Goal: Task Accomplishment & Management: Complete application form

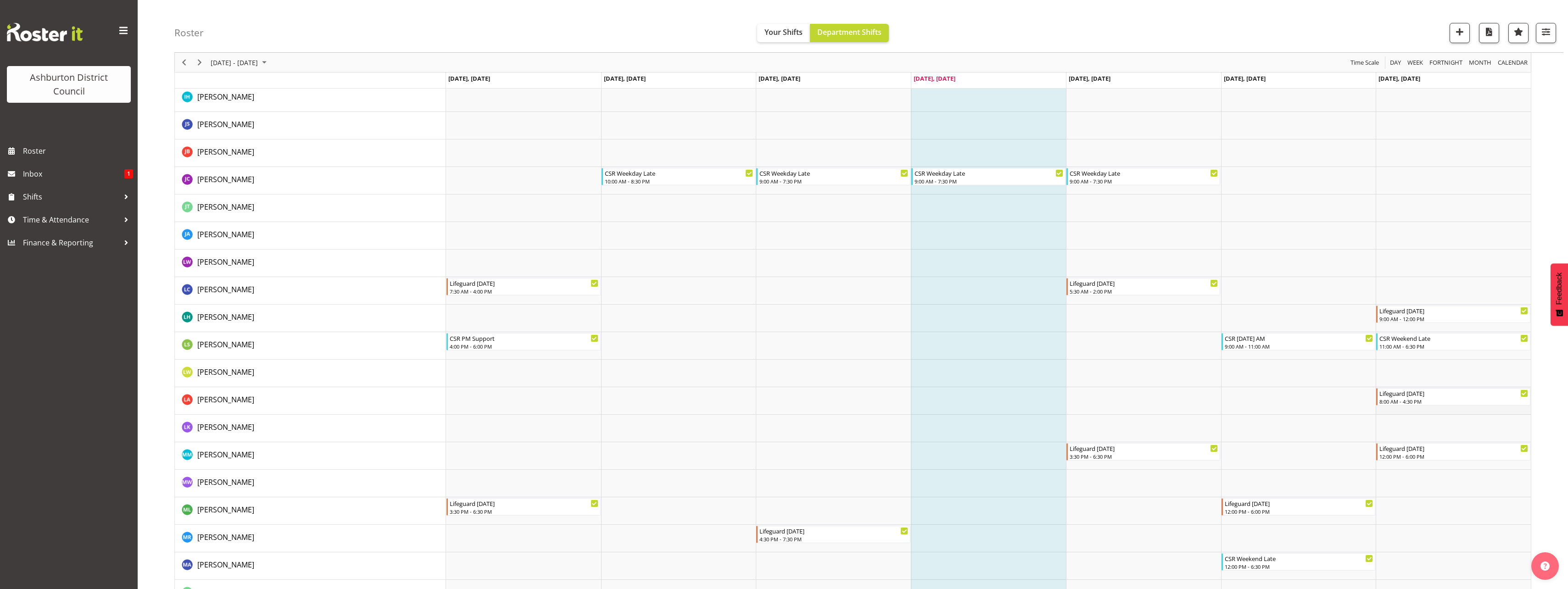
scroll to position [917, 0]
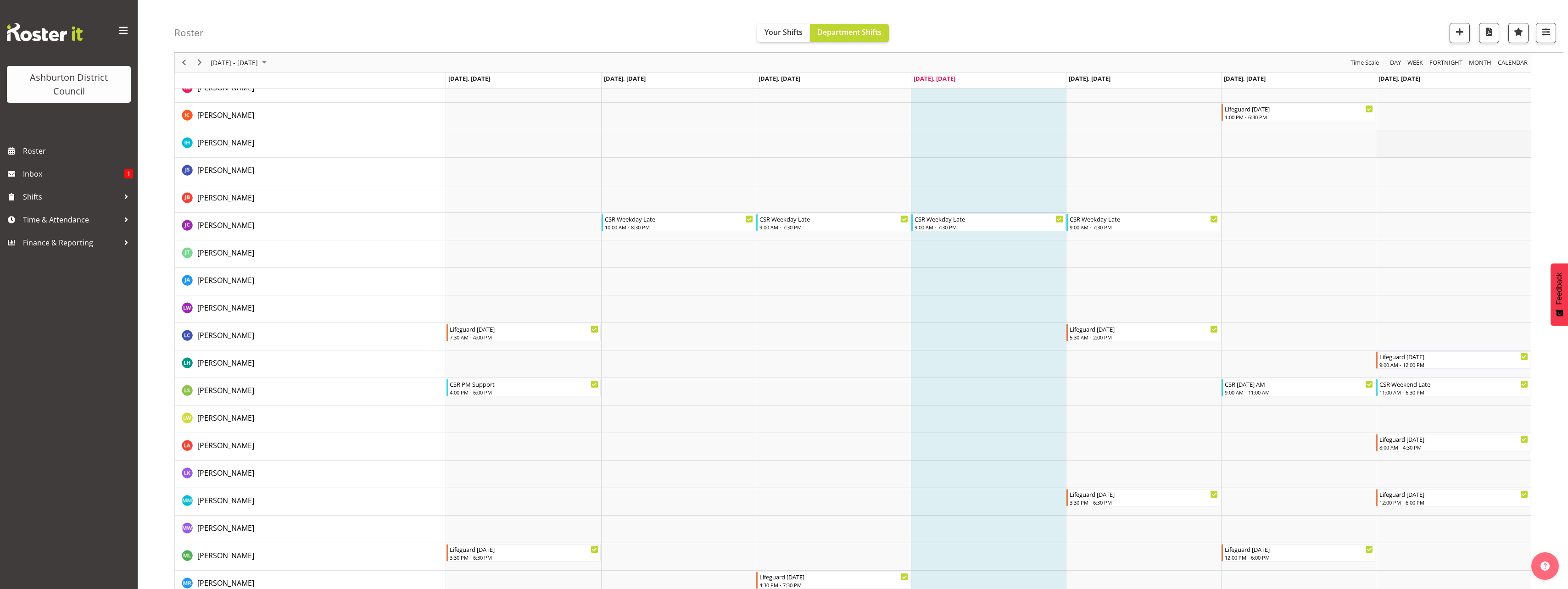
click at [1419, 143] on td "Timeline Week of September 4, 2025" at bounding box center [1453, 144] width 155 height 27
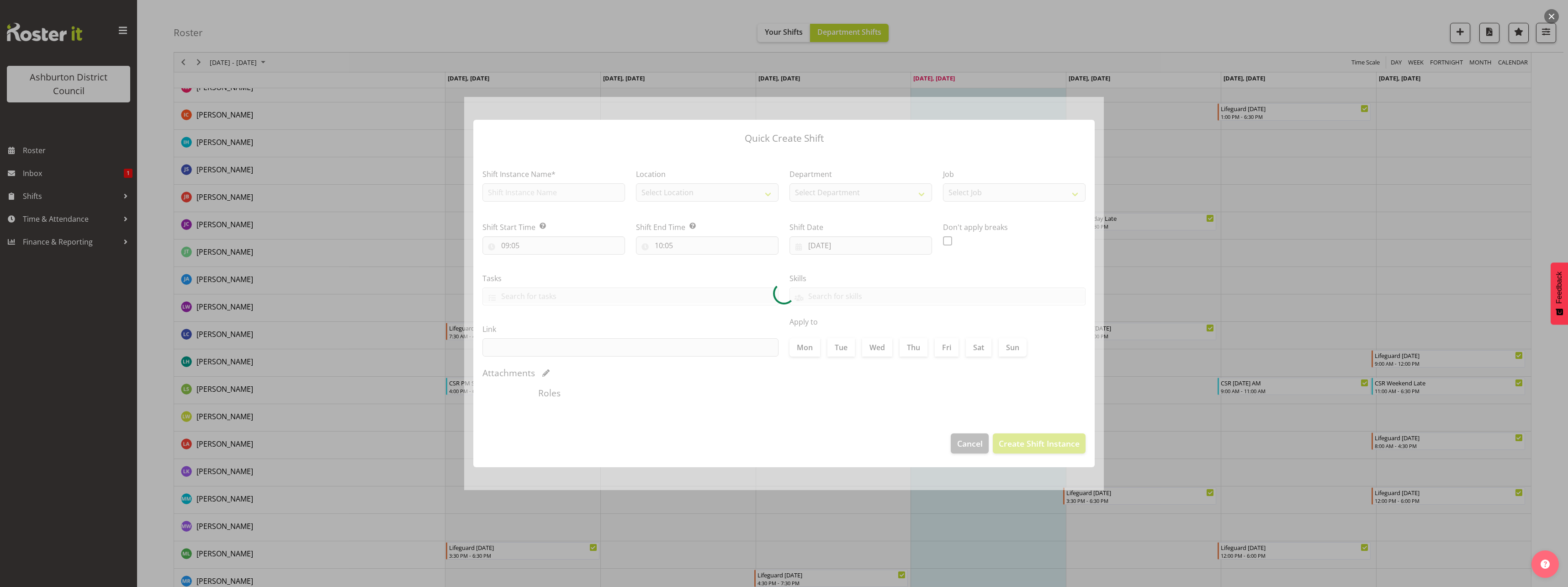
type input "[DATE]"
checkbox input "true"
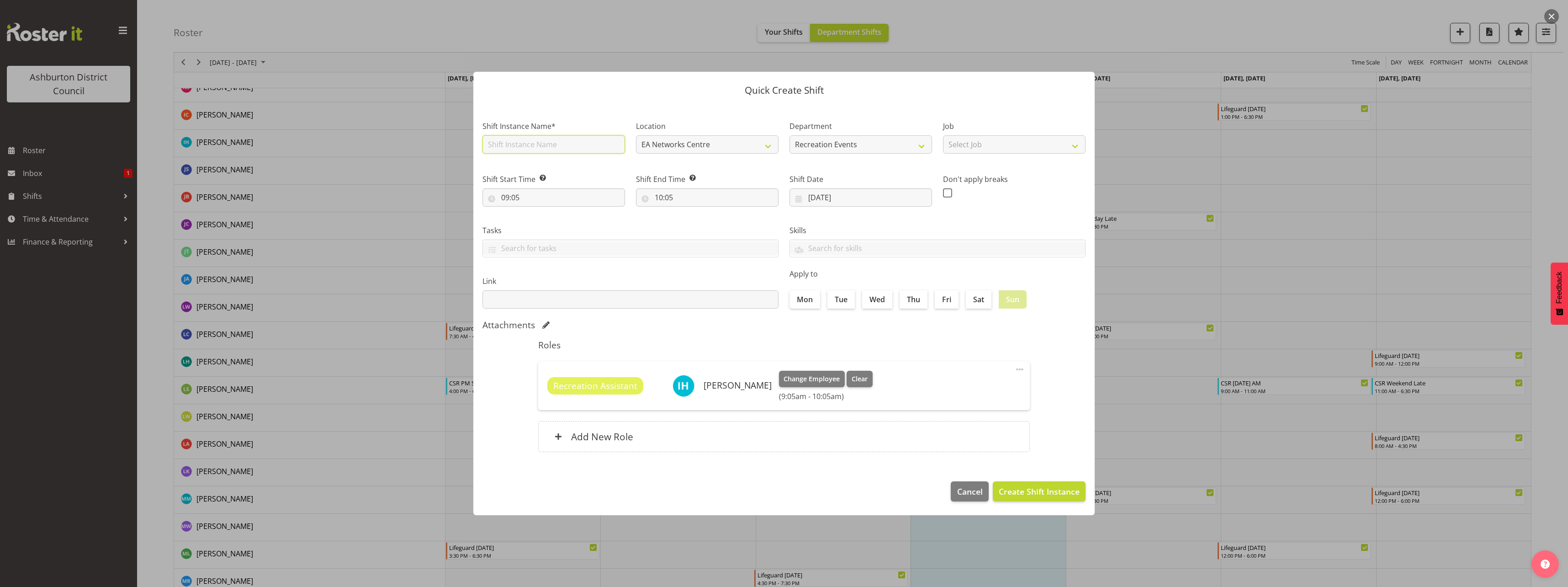
click at [558, 142] on input "text" at bounding box center [554, 144] width 142 height 18
type input "YAY! Sport"
click at [964, 139] on select "Select Job Casual HDA - CSR HDA - EA Lifeguarding LTS- Alt Duties Ordinary Time…" at bounding box center [1014, 144] width 142 height 18
select select "4046"
click at [943, 135] on select "Select Job Casual HDA - CSR HDA - EA Lifeguarding LTS- Alt Duties Ordinary Time…" at bounding box center [1014, 144] width 142 height 18
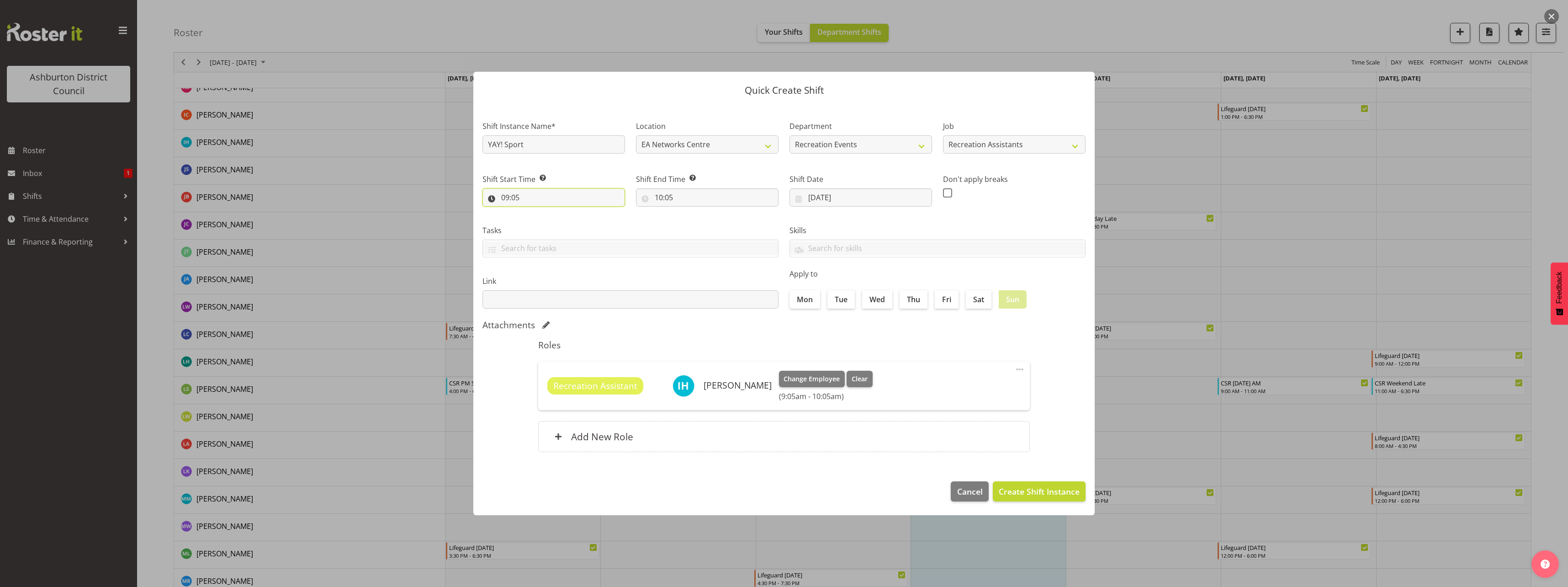
click at [514, 198] on input "09:05" at bounding box center [554, 197] width 142 height 18
click at [567, 221] on select "00 01 02 03 04 05 06 07 08 09 10 11 12 13 14 15 16 17 18 19 20 21 22 23 24 25 2…" at bounding box center [569, 221] width 21 height 18
select select "45"
click at [558, 212] on select "00 01 02 03 04 05 06 07 08 09 10 11 12 13 14 15 16 17 18 19 20 21 22 23 24 25 2…" at bounding box center [569, 221] width 21 height 18
type input "09:45"
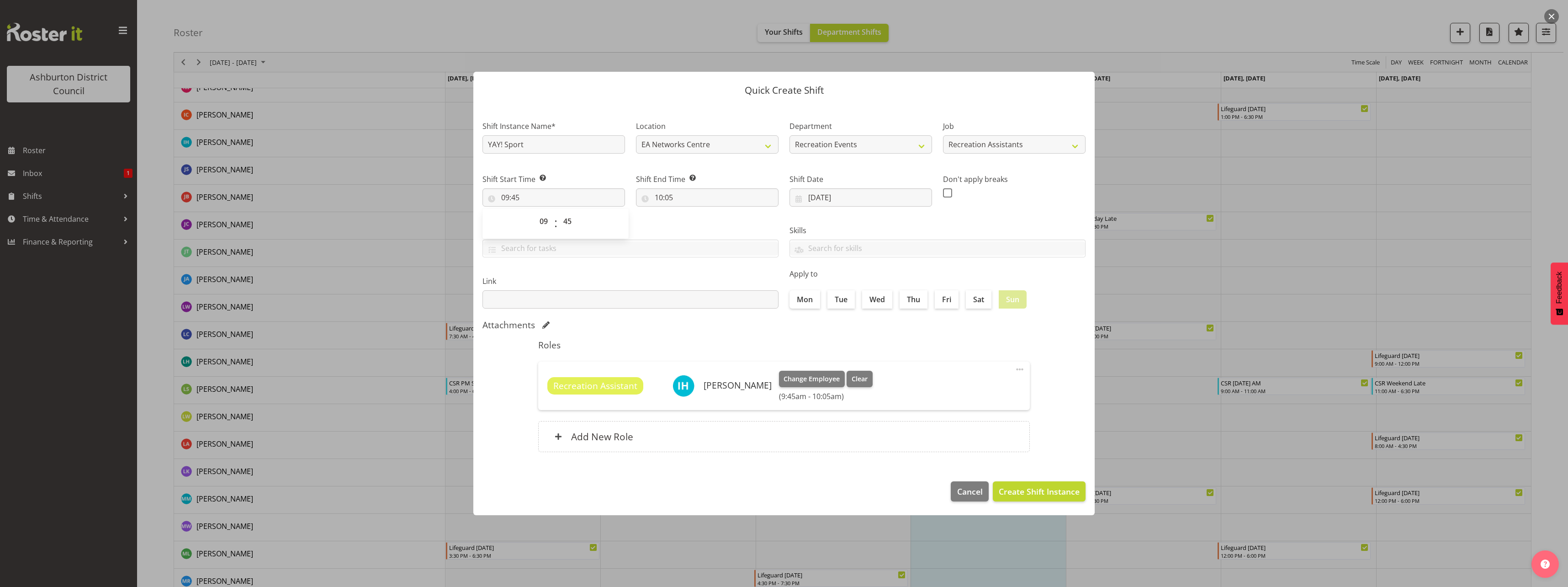
click at [660, 216] on div "Tasks" at bounding box center [631, 237] width 307 height 51
click at [663, 199] on input "10:05" at bounding box center [707, 197] width 142 height 18
click at [701, 221] on select "00 01 02 03 04 05 06 07 08 09 10 11 12 13 14 15 16 17 18 19 20 21 22 23" at bounding box center [698, 221] width 21 height 18
select select "12"
click at [688, 212] on select "00 01 02 03 04 05 06 07 08 09 10 11 12 13 14 15 16 17 18 19 20 21 22 23" at bounding box center [698, 221] width 21 height 18
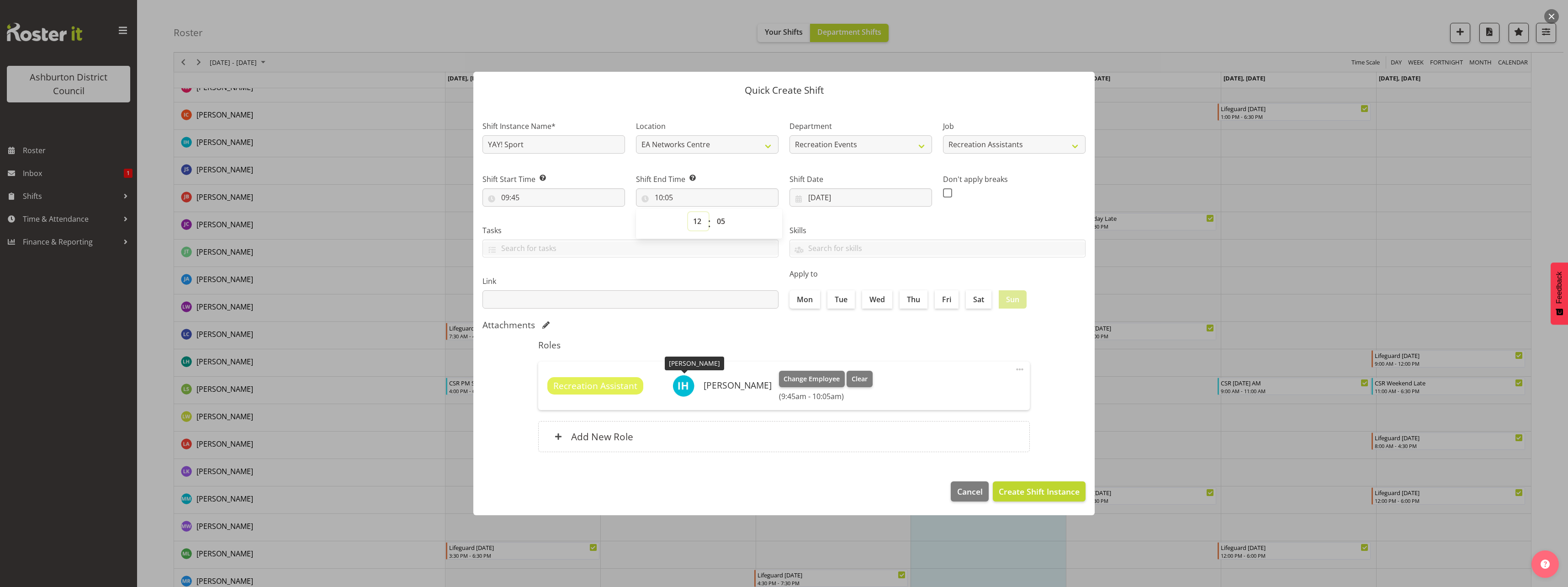
type input "12:05"
click at [719, 223] on select "00 01 02 03 04 05 06 07 08 09 10 11 12 13 14 15 16 17 18 19 20 21 22 23 24 25 2…" at bounding box center [722, 221] width 21 height 18
select select "15"
click at [712, 212] on select "00 01 02 03 04 05 06 07 08 09 10 11 12 13 14 15 16 17 18 19 20 21 22 23 24 25 2…" at bounding box center [722, 221] width 21 height 18
type input "12:15"
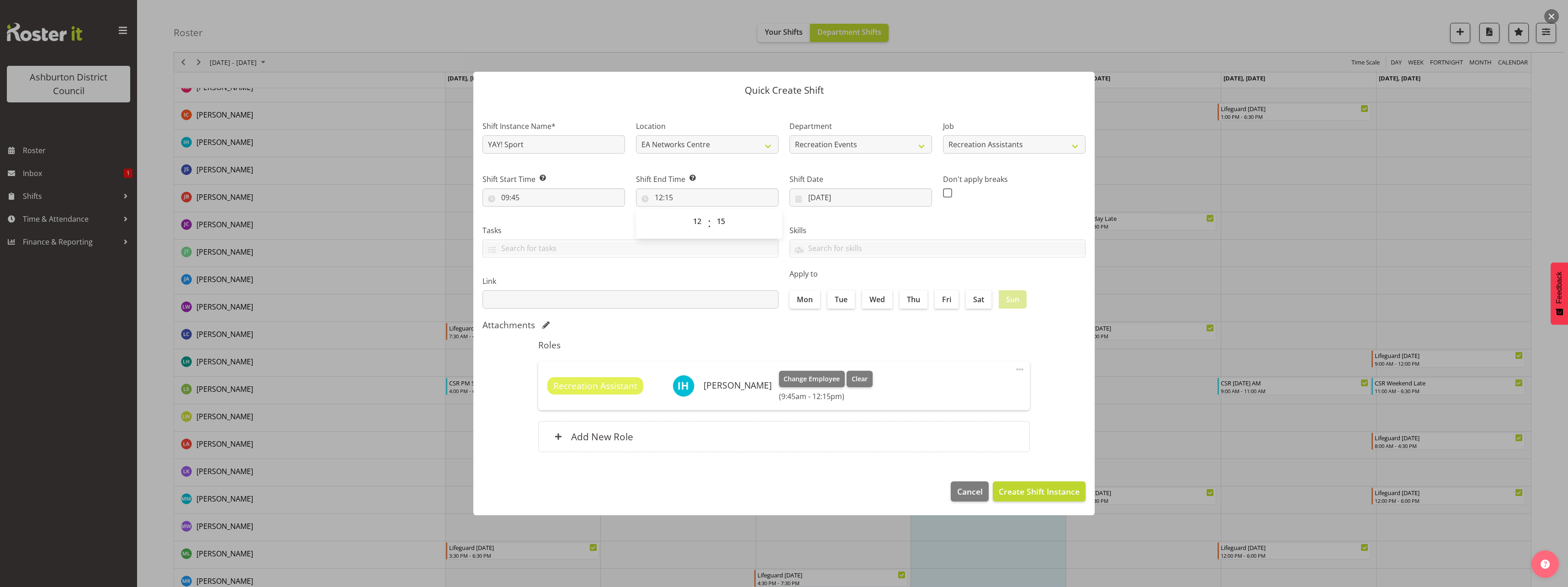
click at [579, 231] on label "Tasks" at bounding box center [631, 230] width 296 height 11
click at [609, 448] on div "Add New Role" at bounding box center [784, 436] width 492 height 31
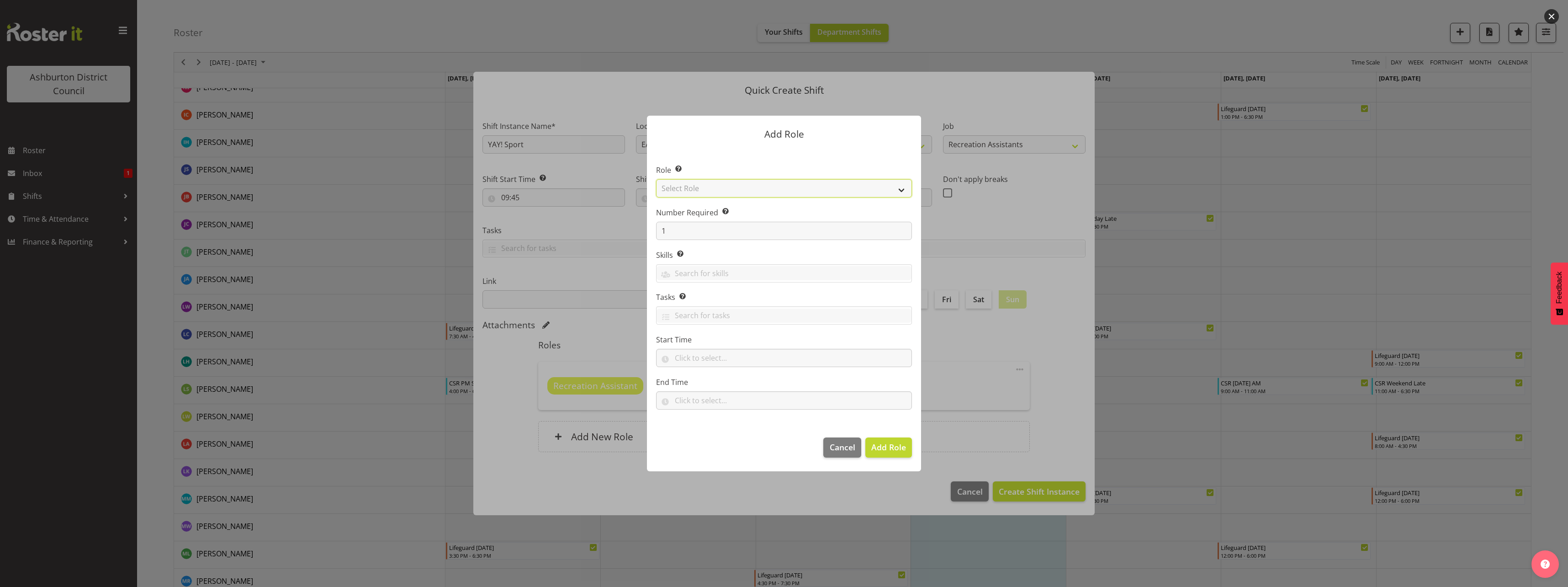
click at [802, 195] on select "Select Role AAGM Deputy Director AAGM Director Archivist Childrens Librarian Co…" at bounding box center [784, 188] width 256 height 18
select select "64"
click at [656, 179] on select "Select Role AAGM Deputy Director AAGM Director Archivist Childrens Librarian Co…" at bounding box center [784, 188] width 256 height 18
click at [730, 365] on input "text" at bounding box center [784, 358] width 256 height 18
click at [715, 380] on select "00 00 01 02 03 04 05 06 07 08 09 10 11 12 13 14 15 16 17 18 19 20 21 22 23" at bounding box center [718, 382] width 21 height 18
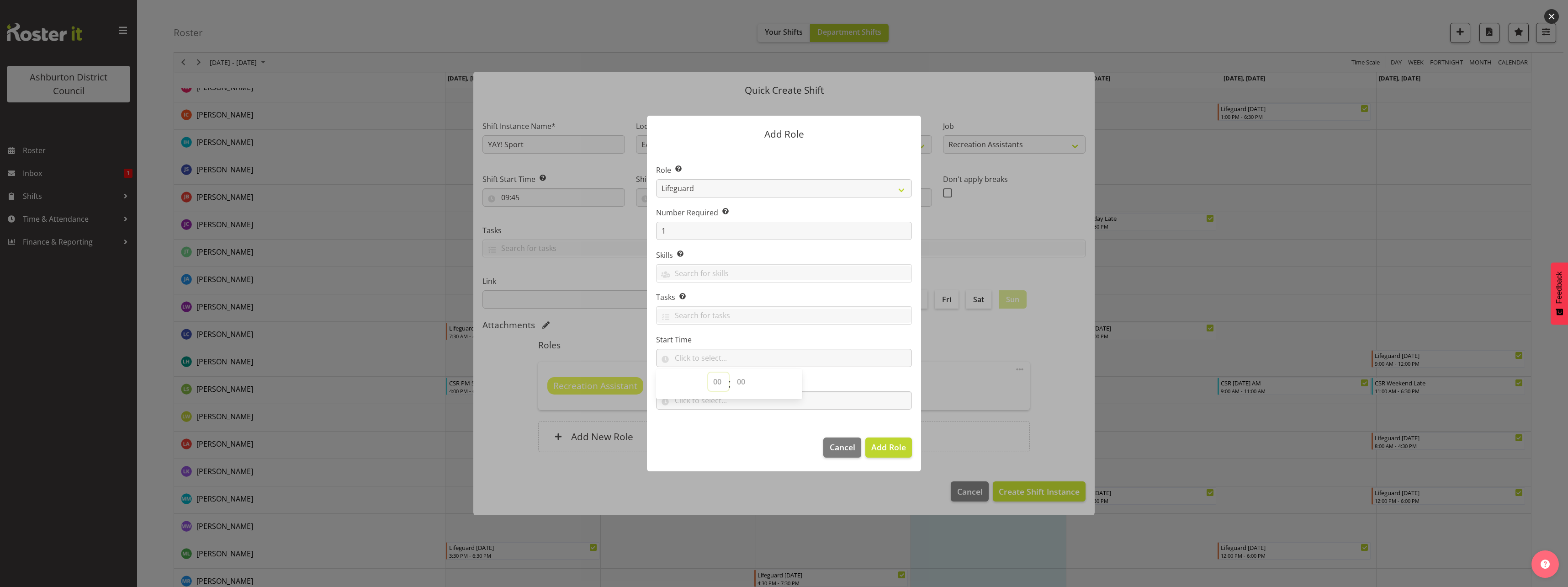
select select "9"
click at [708, 373] on select "00 00 01 02 03 04 05 06 07 08 09 10 11 12 13 14 15 16 17 18 19 20 21 22 23" at bounding box center [718, 382] width 21 height 18
click at [744, 379] on select "00 00 01 02 03 04 05 06 07 08 09 10 11 12 13 14 15 16 17 18 19 20 21 22 23 24 2…" at bounding box center [742, 382] width 21 height 18
select select "45"
click at [732, 373] on select "00 00 01 02 03 04 05 06 07 08 09 10 11 12 13 14 15 16 17 18 19 20 21 22 23 24 2…" at bounding box center [742, 382] width 21 height 18
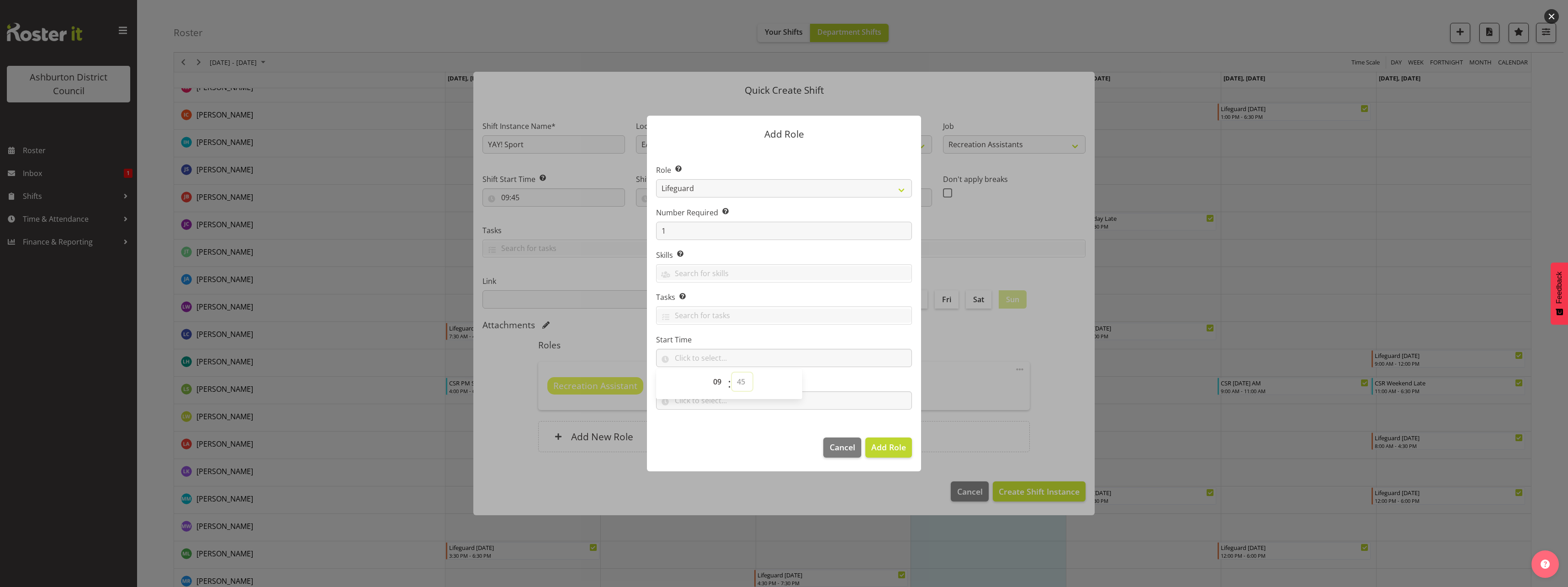
type input "09:45"
click at [748, 410] on section "Role Select the role you wish to add to the shift. AAGM Deputy Director AAGM Di…" at bounding box center [784, 287] width 274 height 279
click at [743, 402] on input "text" at bounding box center [784, 400] width 256 height 18
click at [715, 425] on select "00 00 01 02 03 04 05 06 07 08 09 10 11 12 13 14 15 16 17 18 19 20 21 22 23" at bounding box center [718, 424] width 21 height 18
select select "12"
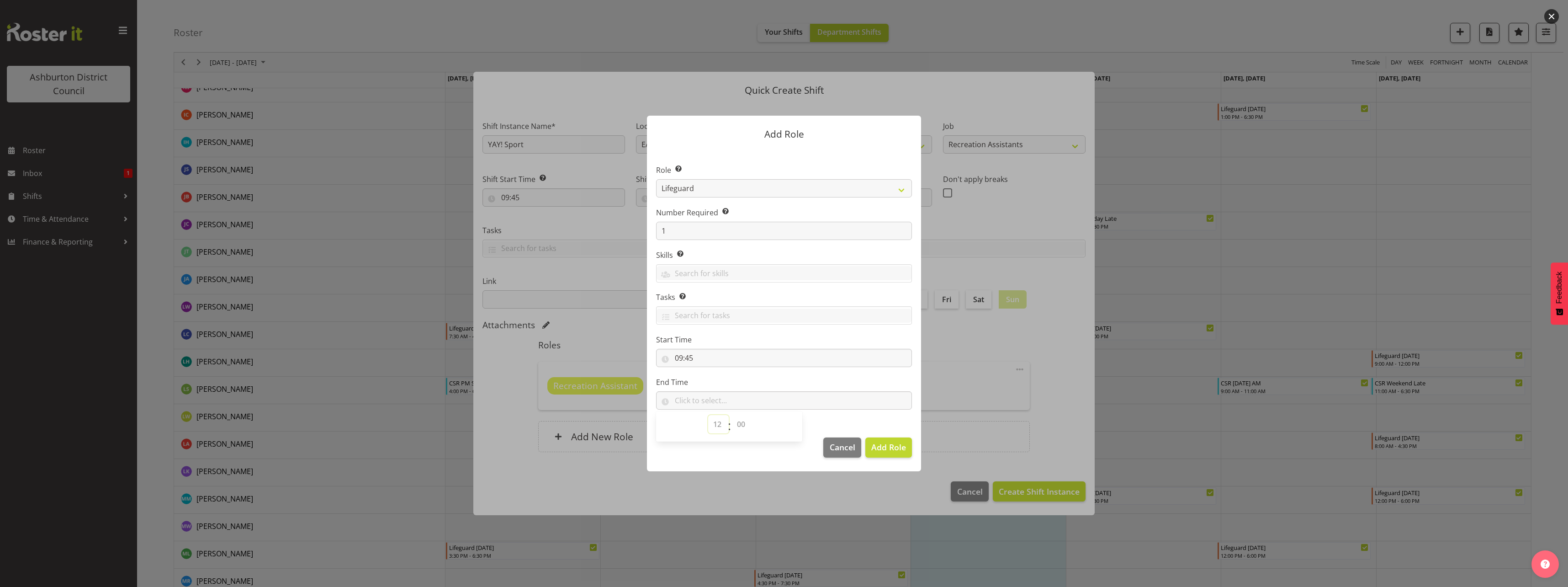
click at [708, 415] on select "00 00 01 02 03 04 05 06 07 08 09 10 11 12 13 14 15 16 17 18 19 20 21 22 23" at bounding box center [718, 424] width 21 height 18
click at [744, 424] on select "00 00 01 02 03 04 05 06 07 08 09 10 11 12 13 14 15 16 17 18 19 20 21 22 23 24 2…" at bounding box center [742, 424] width 21 height 18
select select "15"
click at [732, 415] on select "00 00 01 02 03 04 05 06 07 08 09 10 11 12 13 14 15 16 17 18 19 20 21 22 23 24 2…" at bounding box center [742, 424] width 21 height 18
type input "12:15"
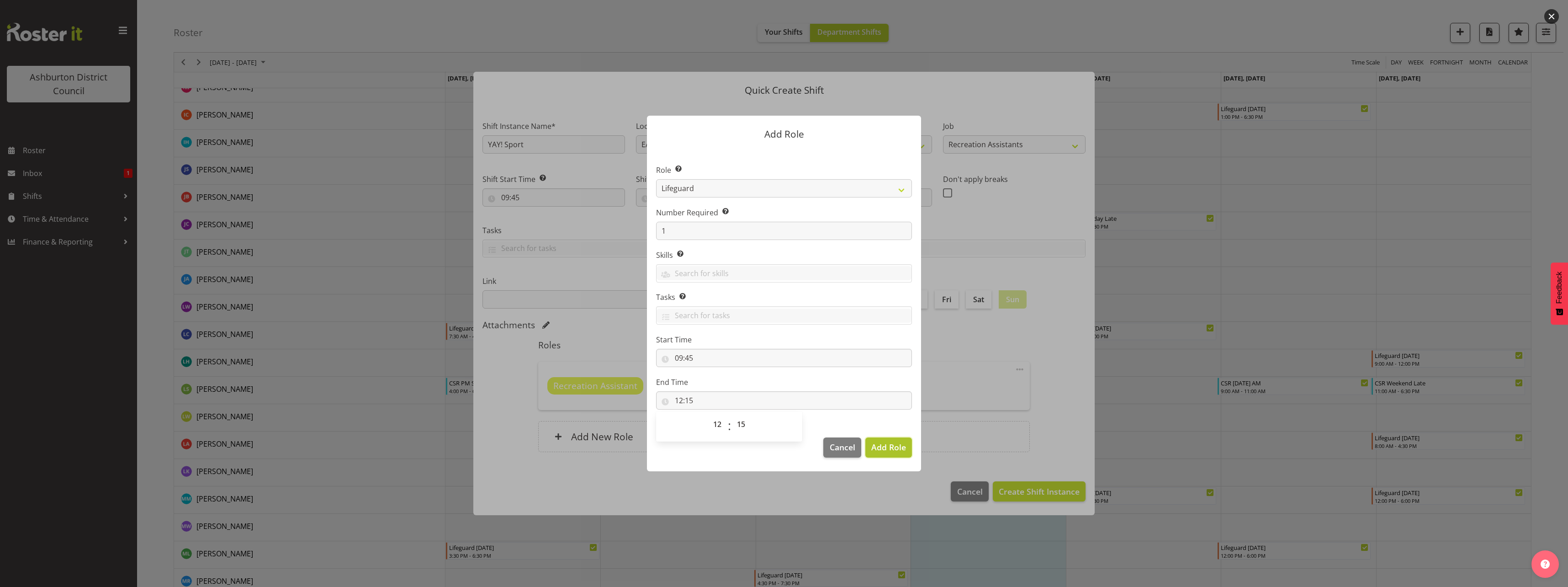
click at [888, 446] on span "Add Role" at bounding box center [888, 447] width 35 height 11
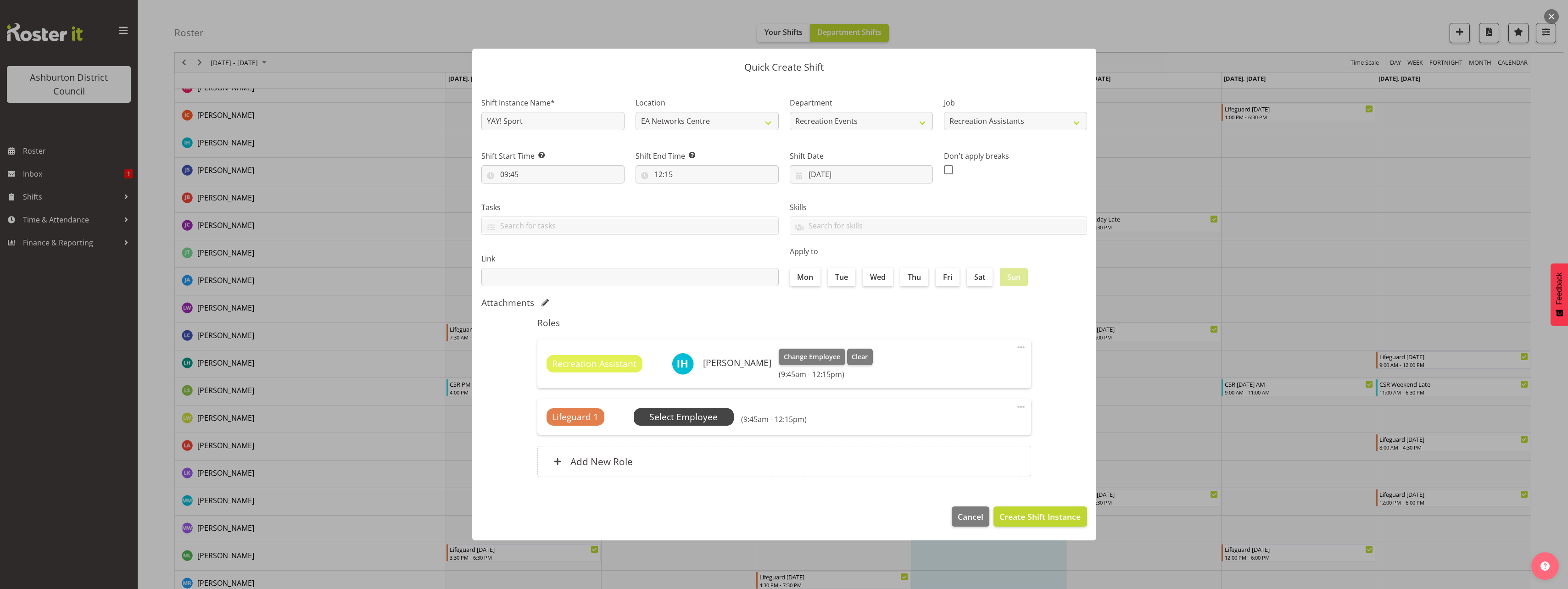
click at [680, 417] on span "Select Employee" at bounding box center [683, 417] width 68 height 13
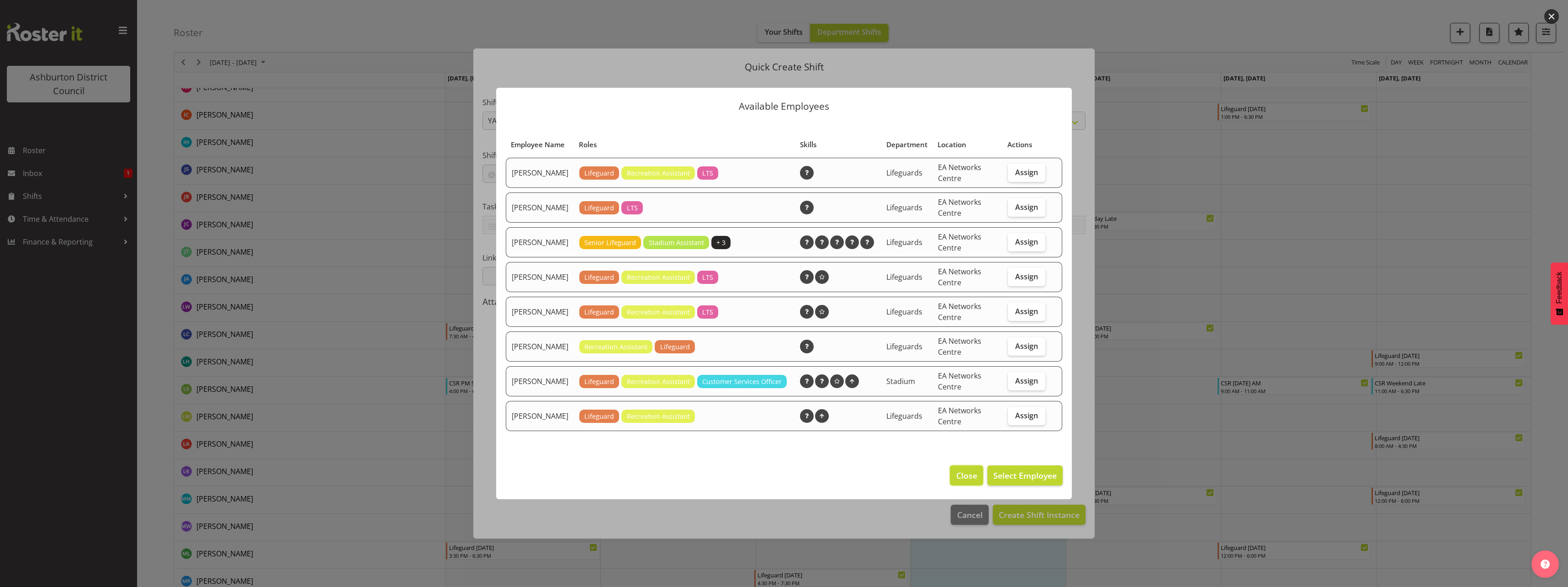
click at [975, 481] on span "Close" at bounding box center [967, 476] width 21 height 12
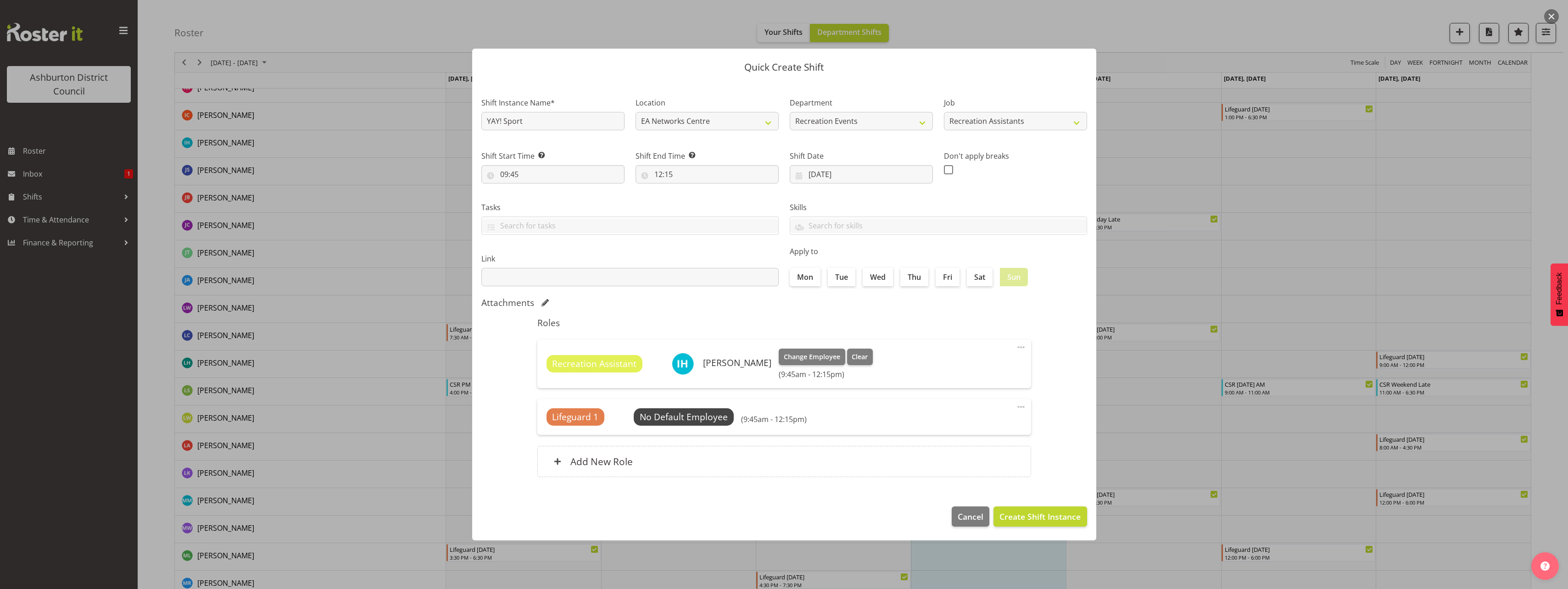
click at [1017, 406] on span at bounding box center [1021, 407] width 11 height 11
click at [963, 447] on link "Delete" at bounding box center [982, 445] width 88 height 16
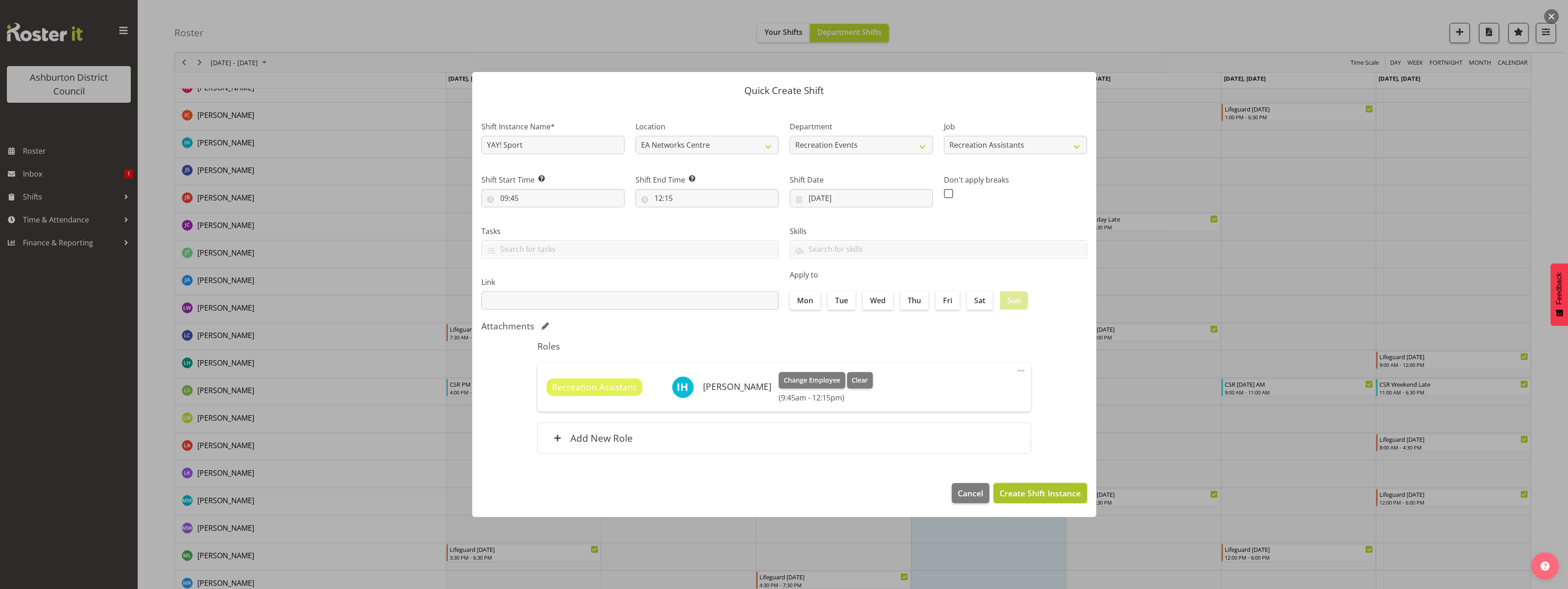
click at [1045, 489] on span "Create Shift Instance" at bounding box center [1040, 493] width 81 height 12
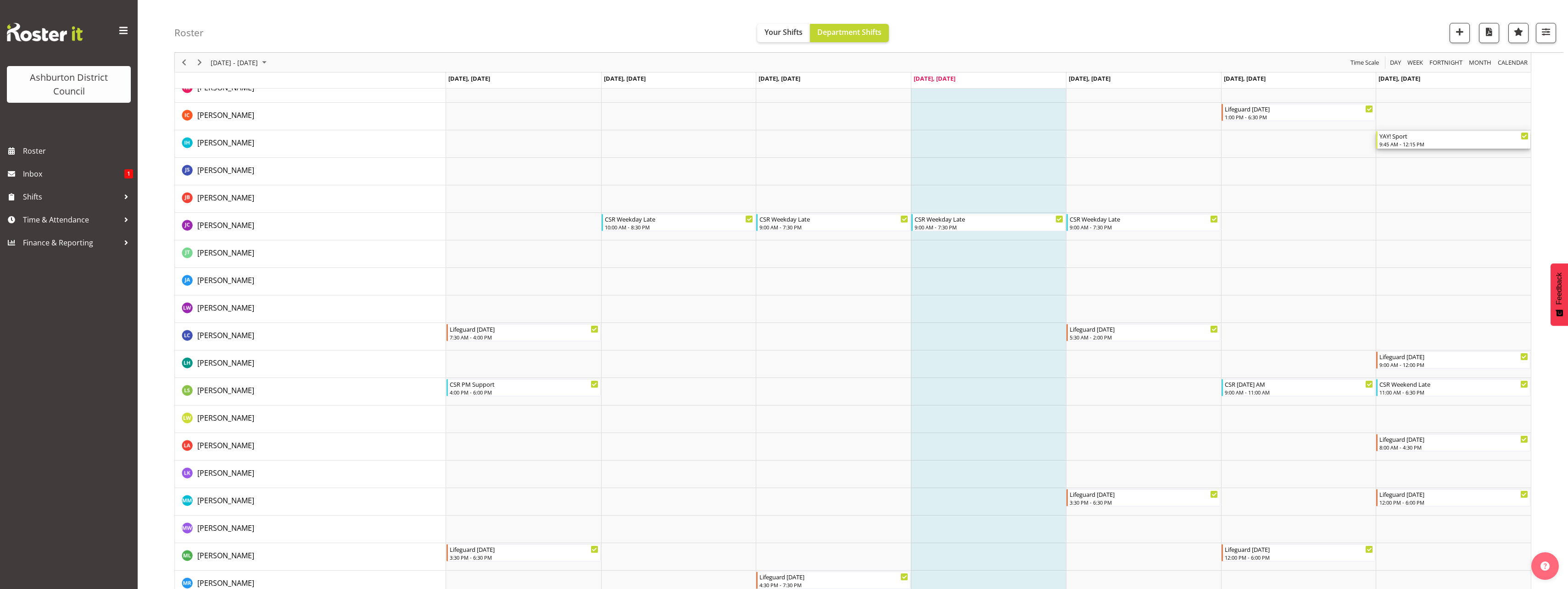
click at [1451, 144] on div "9:45 AM - 12:15 PM" at bounding box center [1454, 144] width 149 height 7
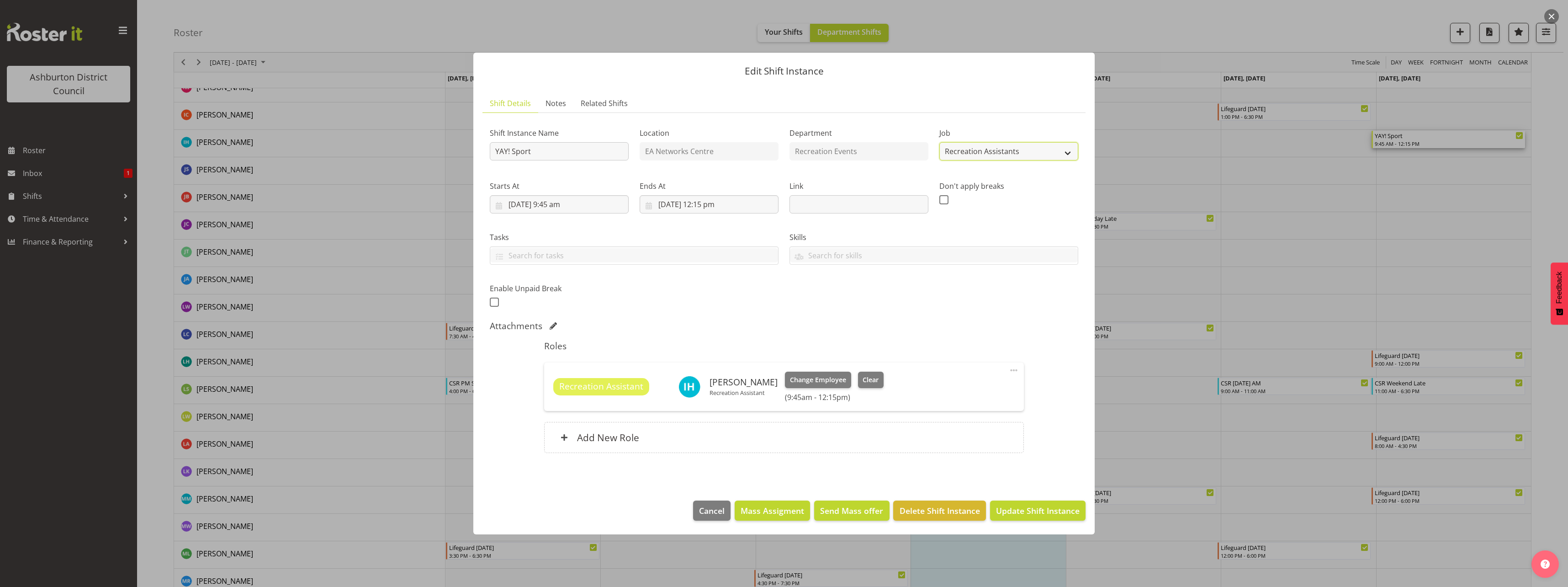
click at [1027, 149] on select "Create new job Casual HDA - CSR HDA - EA Lifeguarding LTS- Alt Duties Ordinary …" at bounding box center [1009, 151] width 139 height 18
select select "38"
click at [939, 142] on select "Create new job Casual HDA - CSR HDA - EA Lifeguarding LTS- Alt Duties Ordinary …" at bounding box center [1009, 151] width 139 height 18
click at [793, 430] on div "Add New Role" at bounding box center [783, 437] width 479 height 31
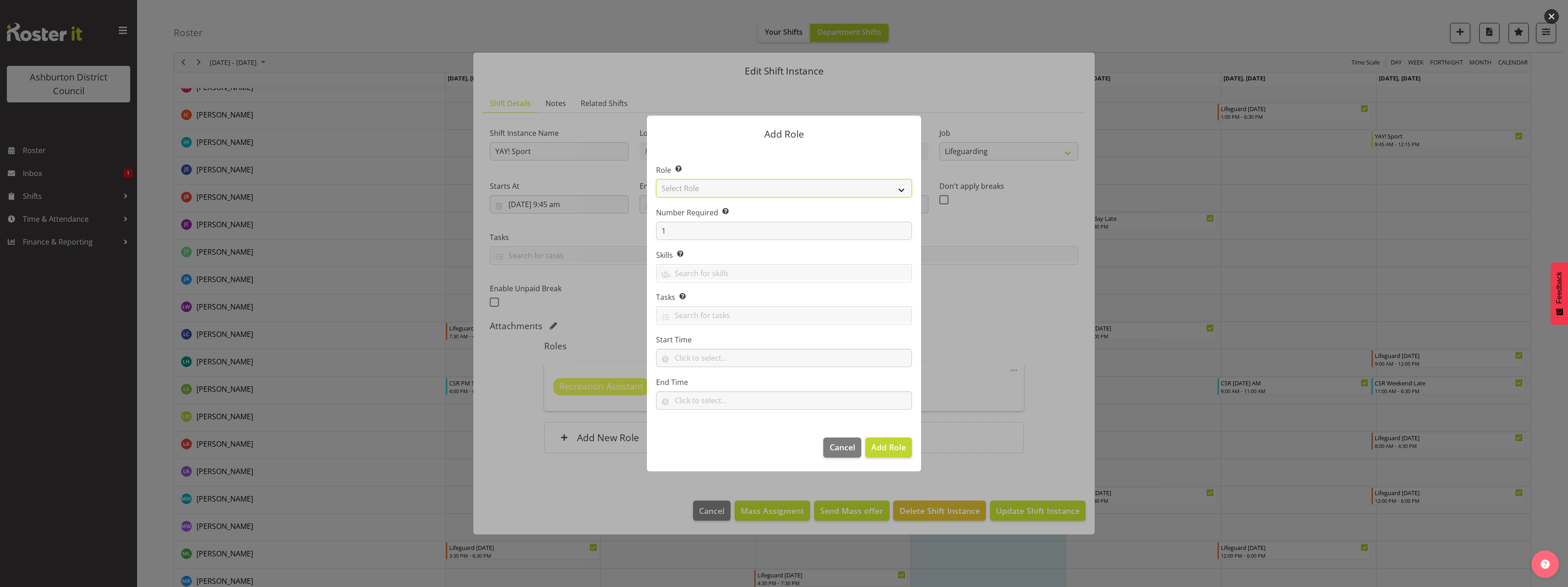
click at [798, 190] on select "Select Role AAGM Deputy Director AAGM Director Archivist Childrens Librarian Co…" at bounding box center [784, 188] width 256 height 18
select select "64"
click at [656, 179] on select "Select Role AAGM Deputy Director AAGM Director Archivist Childrens Librarian Co…" at bounding box center [784, 188] width 256 height 18
click at [712, 362] on input "text" at bounding box center [784, 358] width 256 height 18
click at [712, 384] on select "00 00 01 02 03 04 05 06 07 08 09 10 11 12 13 14 15 16 17 18 19 20 21 22 23" at bounding box center [718, 382] width 21 height 18
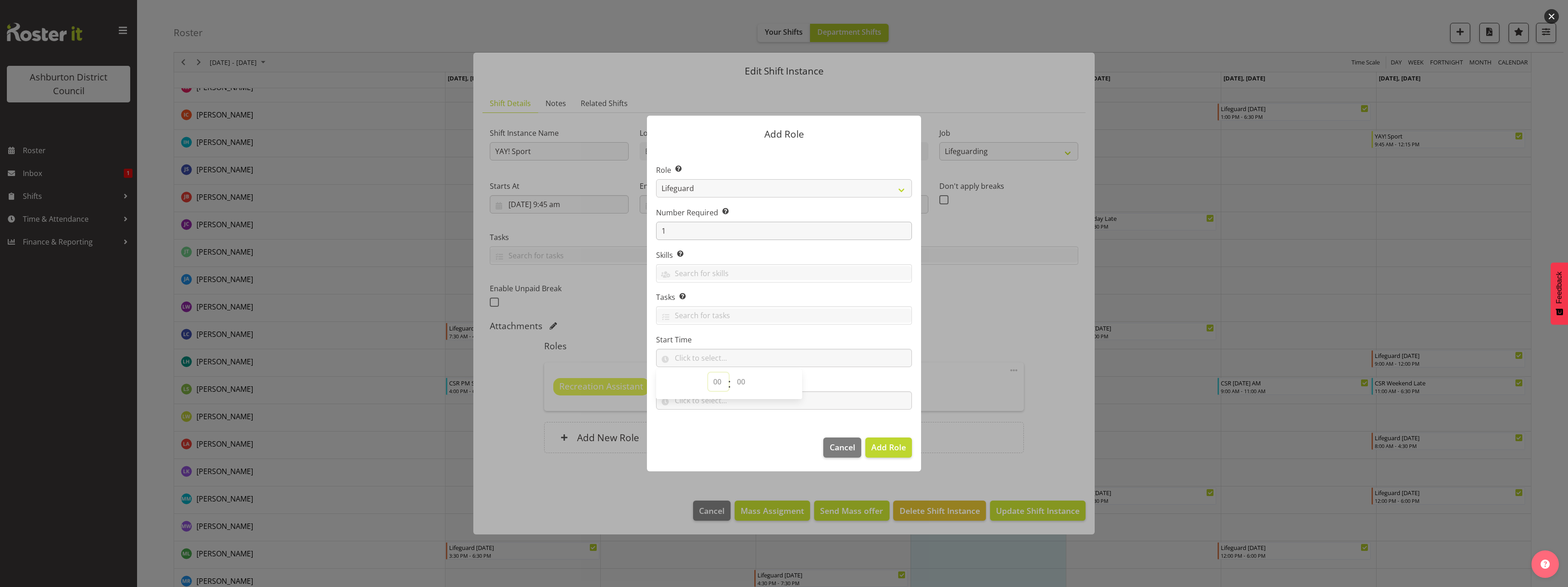
select select "9"
click at [708, 373] on select "00 00 01 02 03 04 05 06 07 08 09 10 11 12 13 14 15 16 17 18 19 20 21 22 23" at bounding box center [718, 382] width 21 height 18
click at [746, 377] on select "00 00 01 02 03 04 05 06 07 08 09 10 11 12 13 14 15 16 17 18 19 20 21 22 23 24 2…" at bounding box center [742, 382] width 21 height 18
select select "45"
click at [732, 373] on select "00 00 01 02 03 04 05 06 07 08 09 10 11 12 13 14 15 16 17 18 19 20 21 22 23 24 2…" at bounding box center [742, 382] width 21 height 18
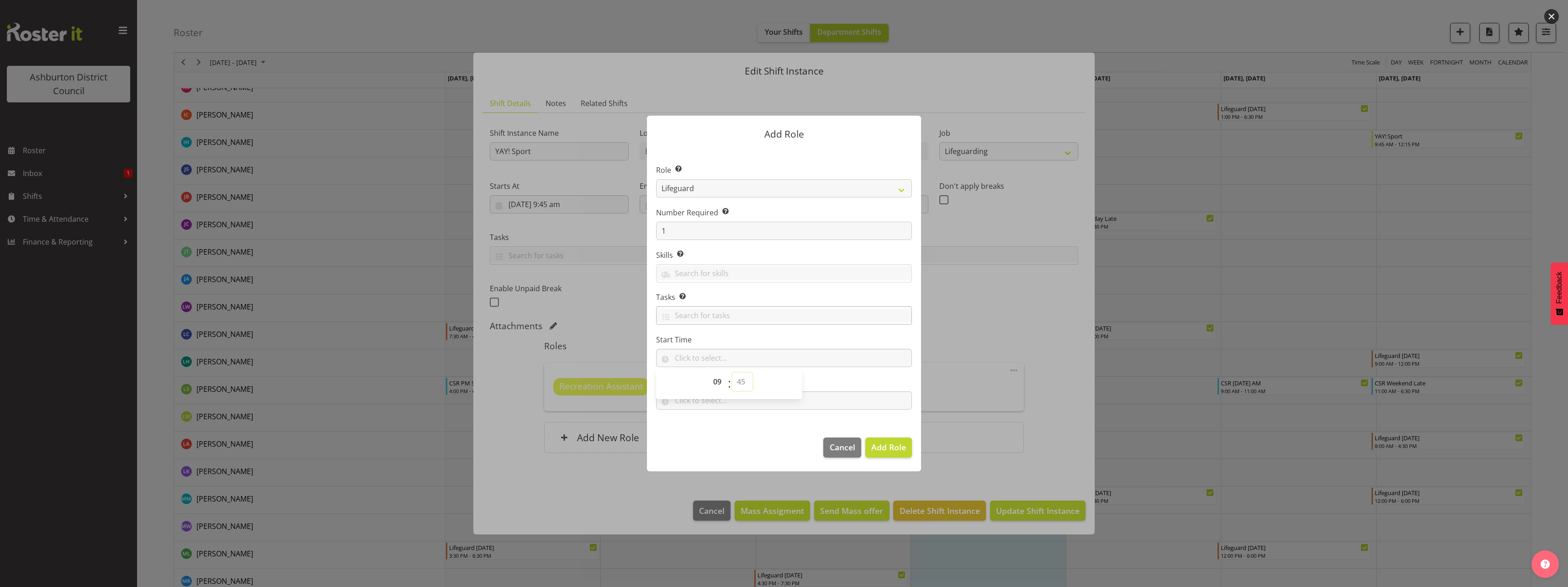
type input "09:45"
click at [791, 403] on input "text" at bounding box center [784, 400] width 256 height 18
click at [713, 423] on select "00 00 01 02 03 04 05 06 07 08 09 10 11 12 13 14 15 16 17 18 19 20 21 22 23" at bounding box center [718, 424] width 21 height 18
select select "12"
click at [708, 415] on select "00 00 01 02 03 04 05 06 07 08 09 10 11 12 13 14 15 16 17 18 19 20 21 22 23" at bounding box center [718, 424] width 21 height 18
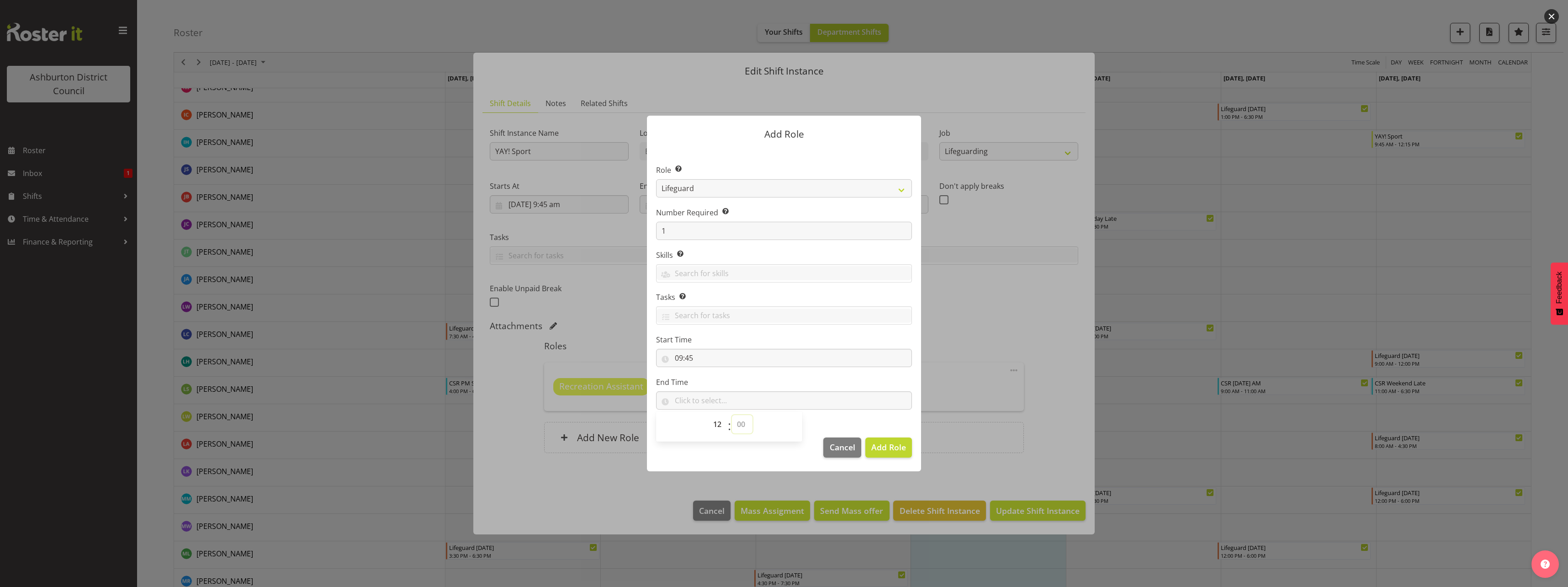
click at [735, 424] on select "00 00 01 02 03 04 05 06 07 08 09 10 11 12 13 14 15 16 17 18 19 20 21 22 23 24 2…" at bounding box center [742, 424] width 21 height 18
select select "15"
click at [732, 415] on select "00 00 01 02 03 04 05 06 07 08 09 10 11 12 13 14 15 16 17 18 19 20 21 22 23 24 2…" at bounding box center [742, 424] width 21 height 18
type input "12:15"
click at [770, 375] on section "Role Select the role you wish to add to the shift. AAGM Deputy Director AAGM Di…" at bounding box center [784, 287] width 274 height 279
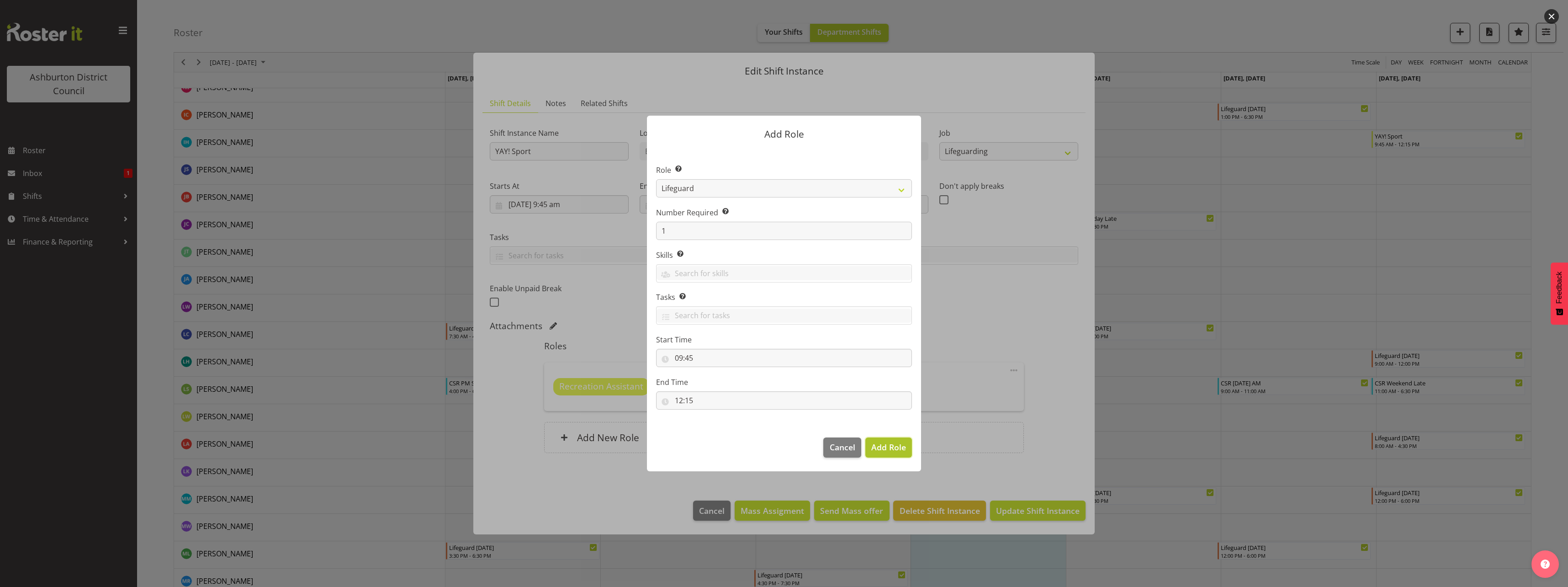
click at [880, 449] on span "Add Role" at bounding box center [888, 447] width 35 height 11
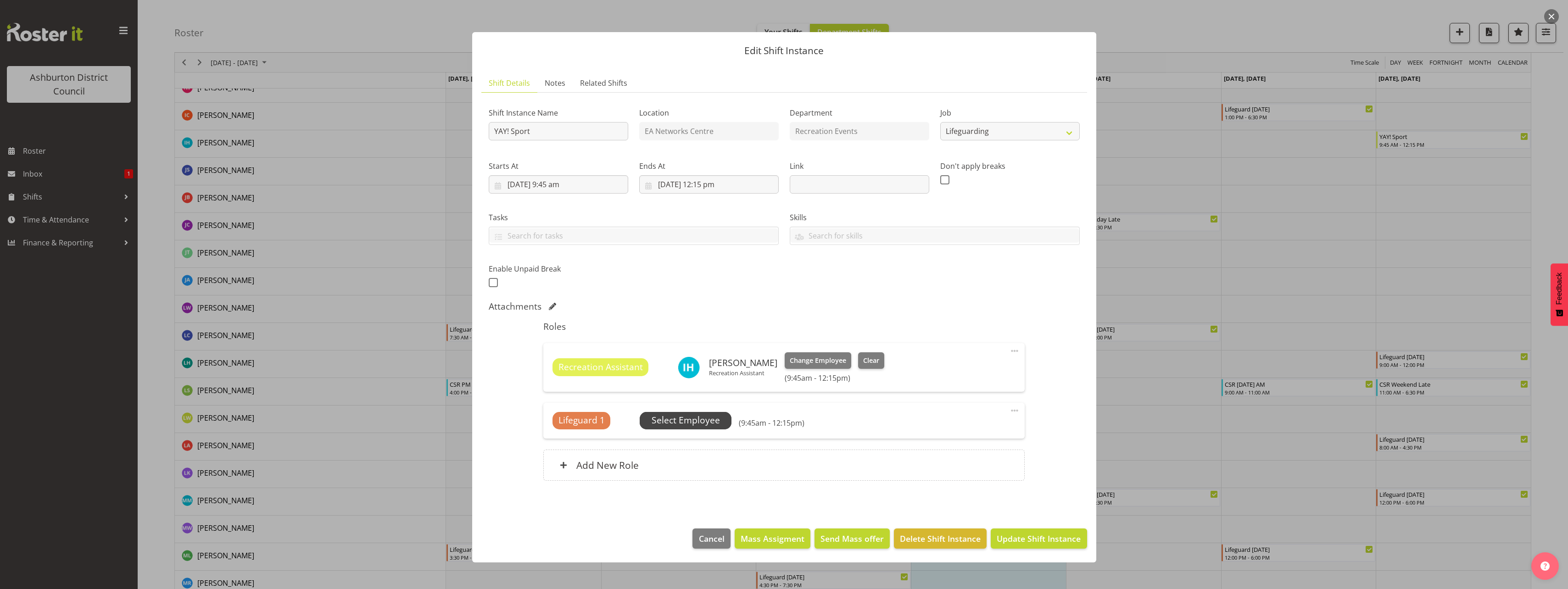
click at [715, 423] on span "Select Employee" at bounding box center [686, 420] width 68 height 13
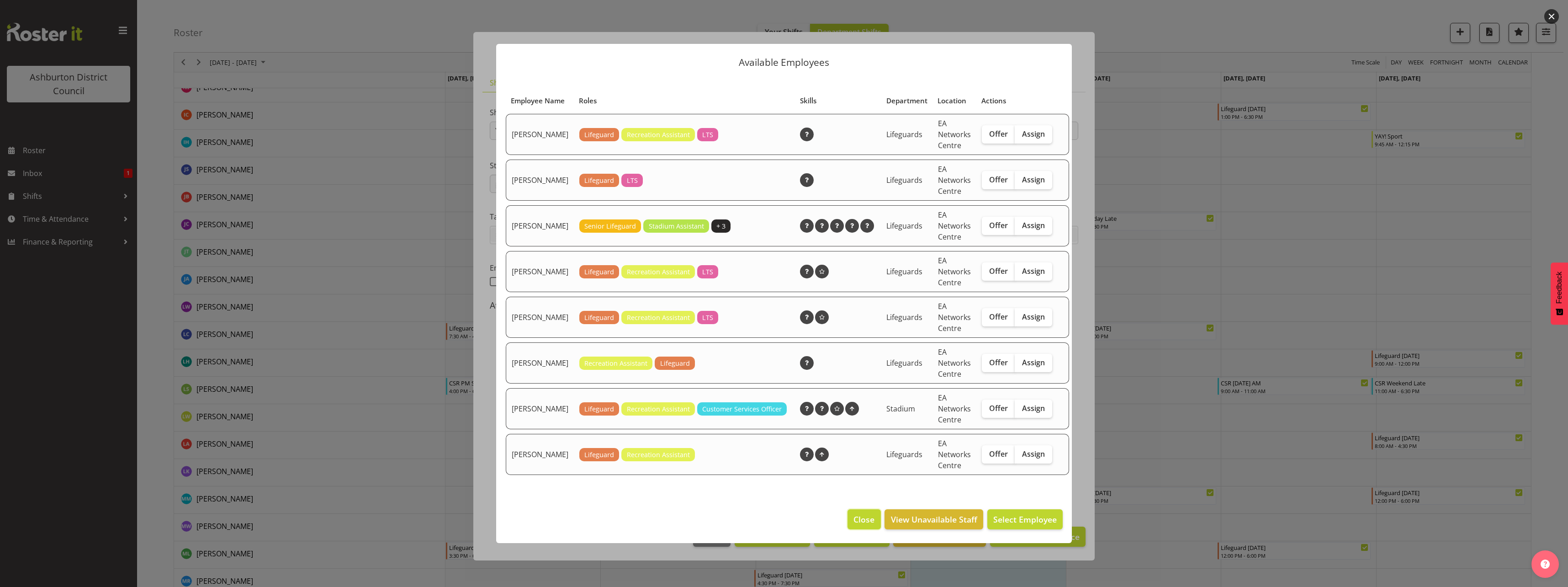
click at [867, 513] on span "Close" at bounding box center [864, 519] width 21 height 12
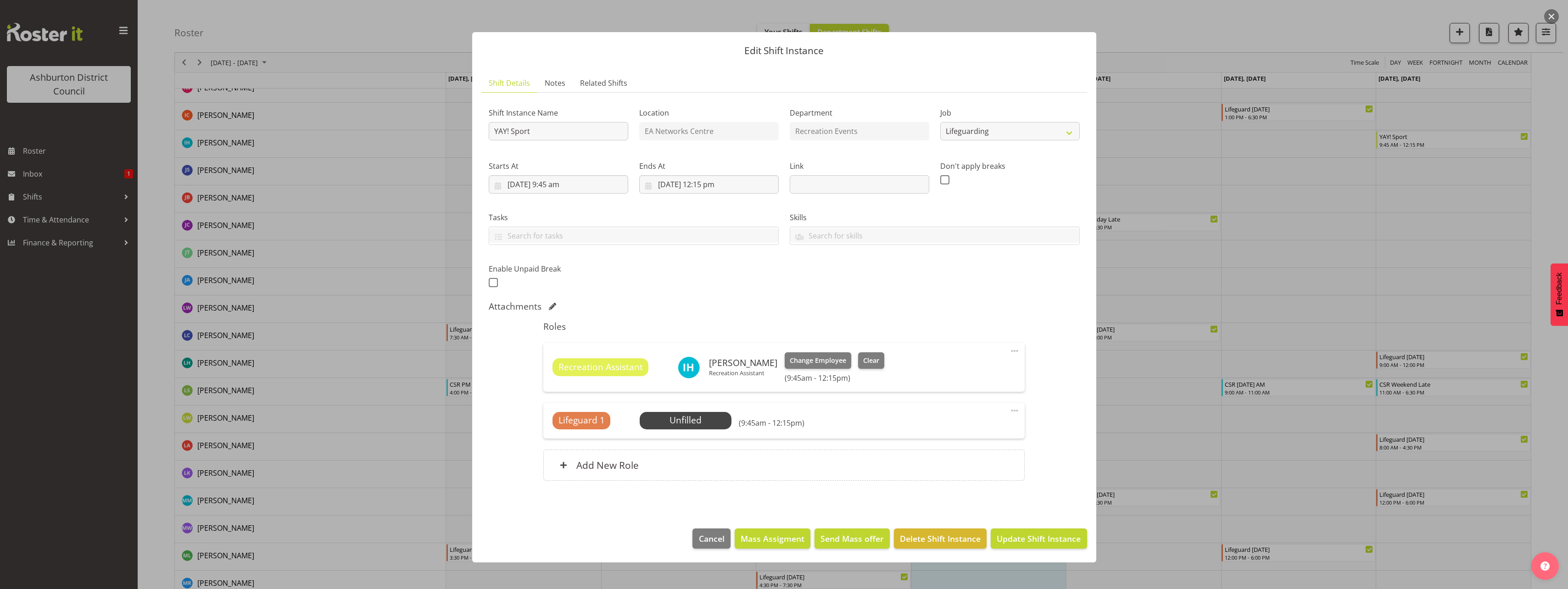
click at [1011, 409] on span at bounding box center [1015, 411] width 11 height 11
click at [953, 463] on link "Delete" at bounding box center [976, 465] width 88 height 16
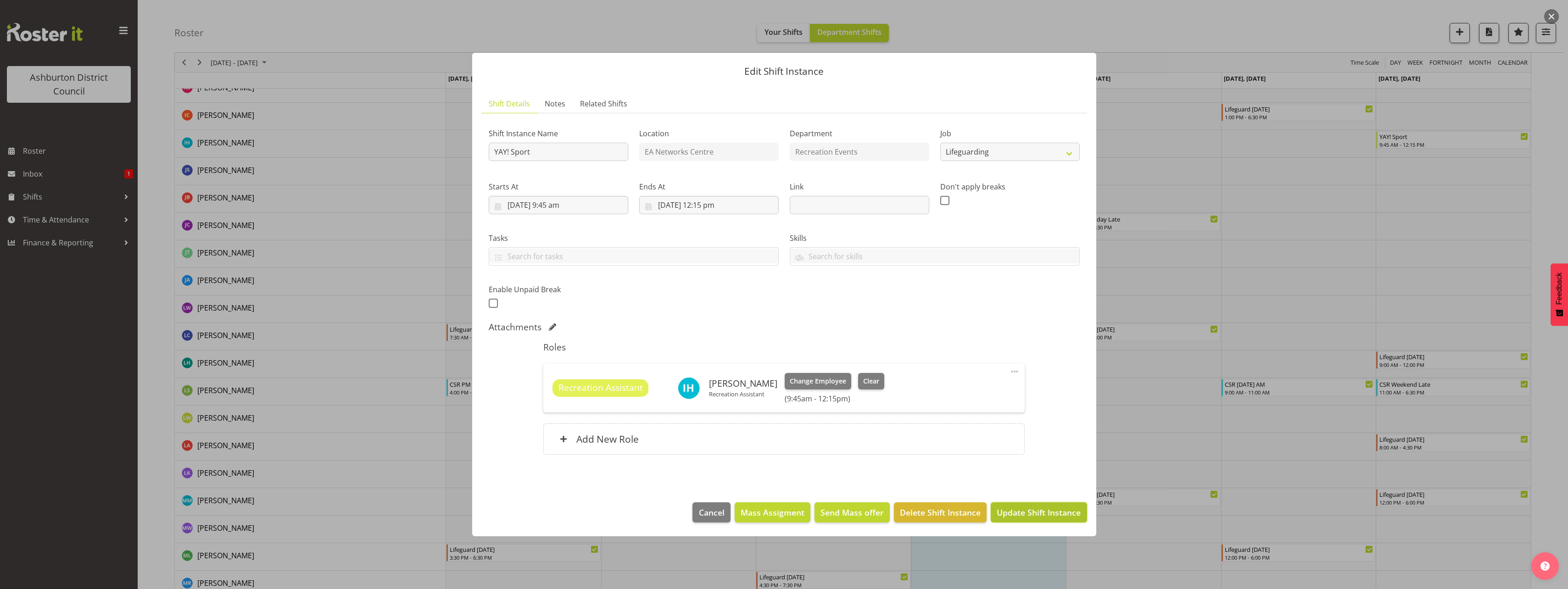
click at [1050, 511] on span "Update Shift Instance" at bounding box center [1038, 513] width 84 height 12
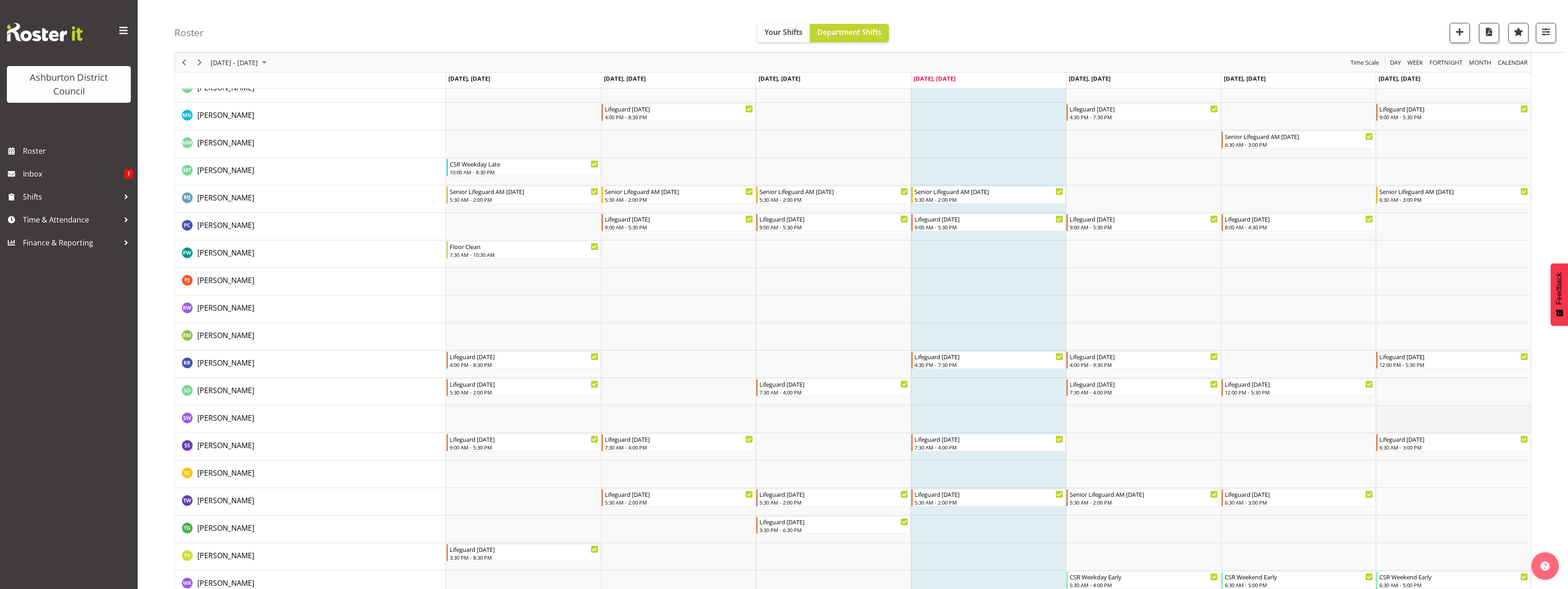
scroll to position [1539, 0]
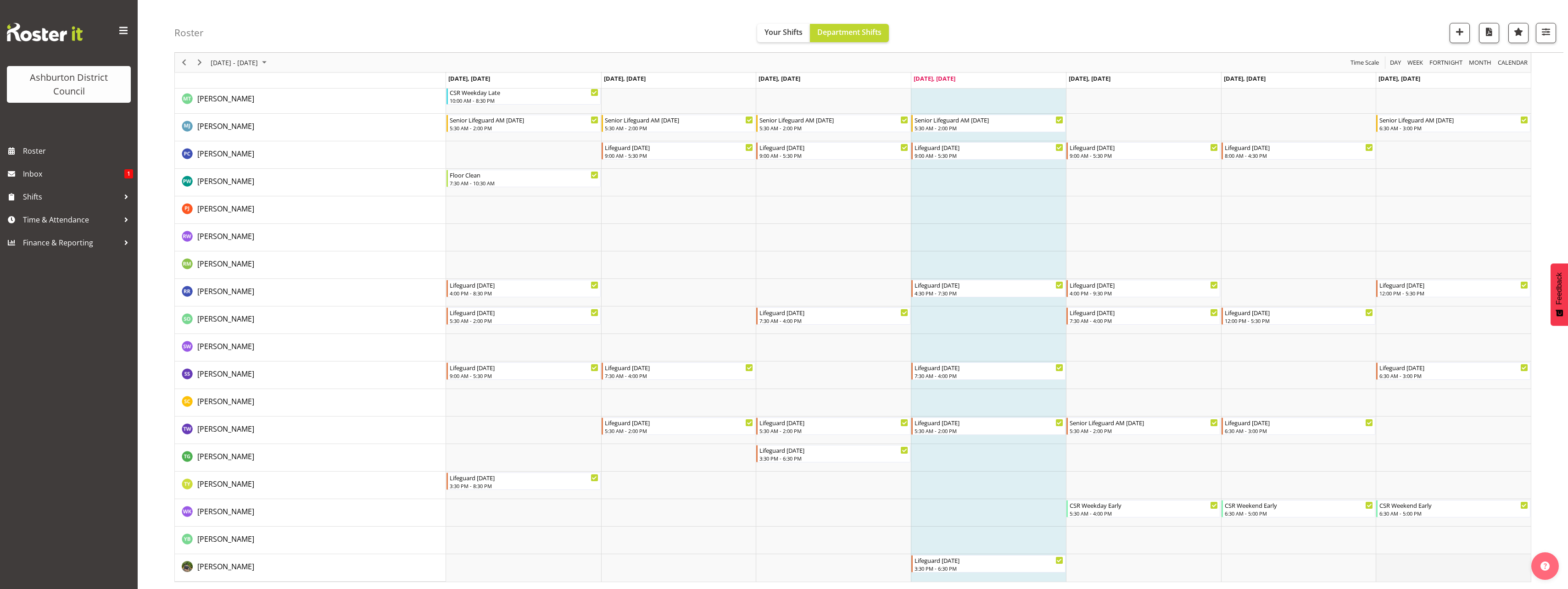
click at [1432, 563] on td "Timeline Week of September 4, 2025" at bounding box center [1453, 568] width 155 height 27
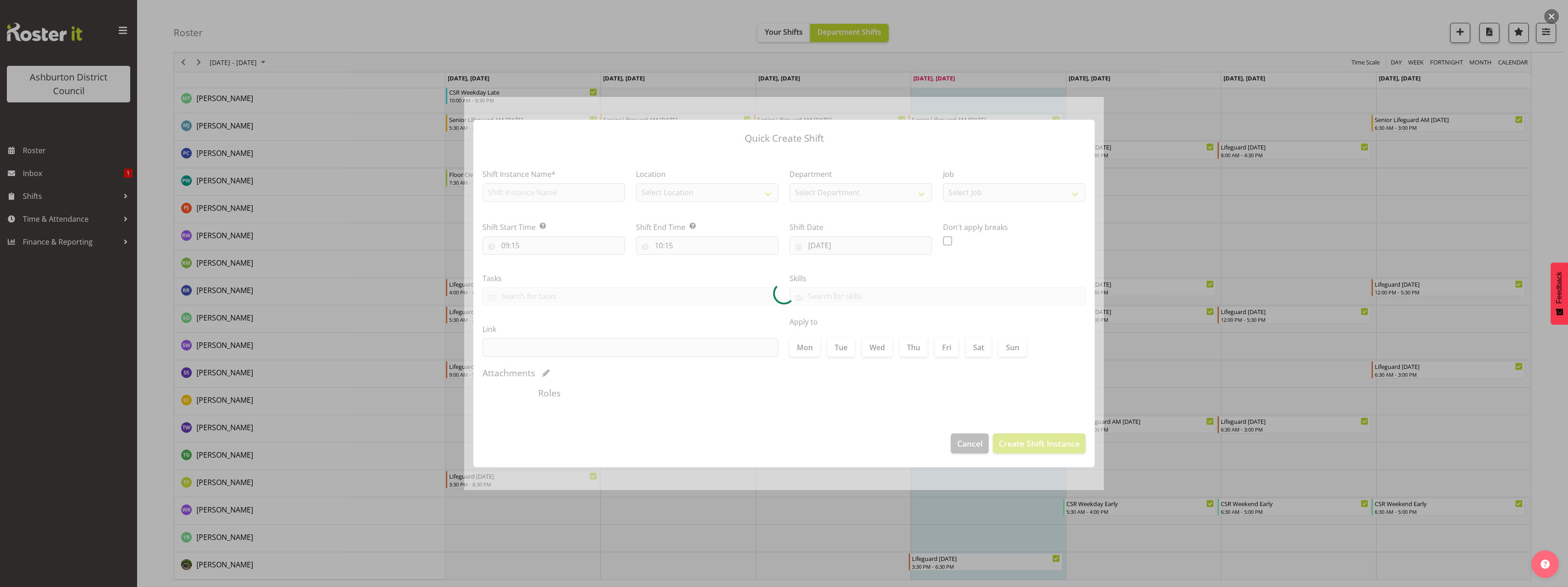
type input "[DATE]"
checkbox input "true"
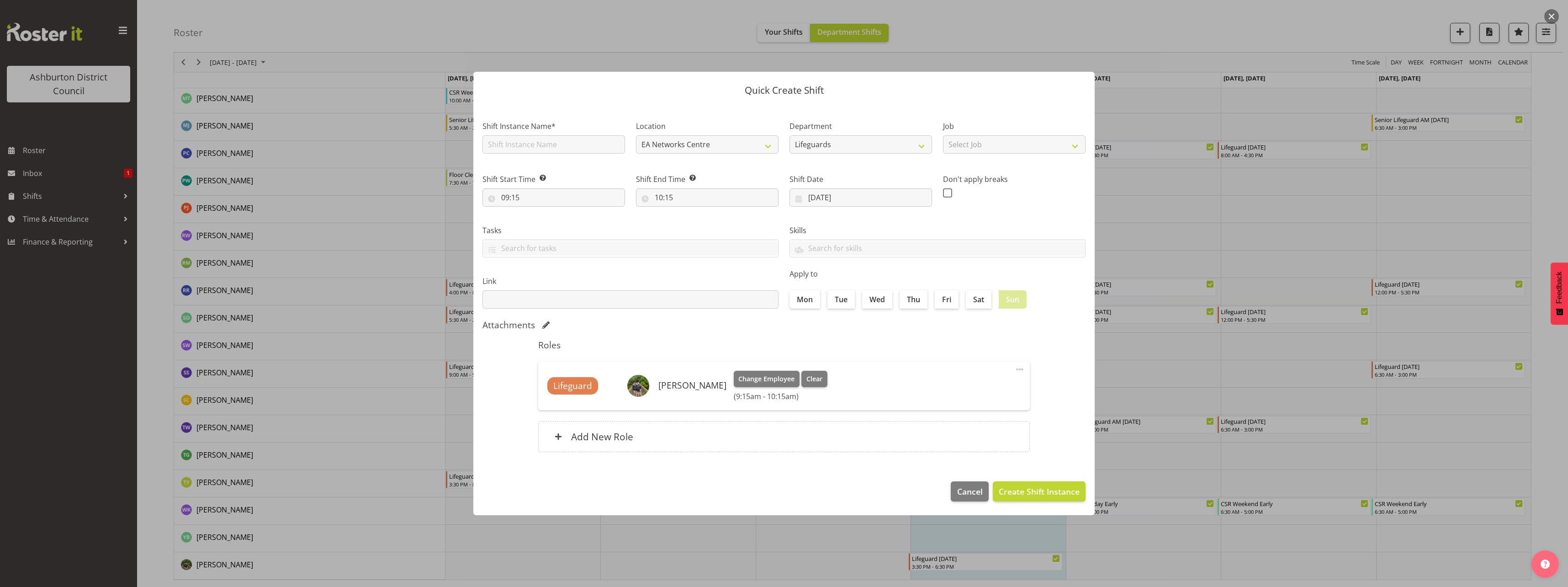
click at [570, 157] on div "Shift Instance Name*" at bounding box center [554, 134] width 153 height 53
click at [572, 147] on input "text" at bounding box center [554, 144] width 142 height 18
type input "YAY! Sport"
click at [791, 439] on div "Add New Role" at bounding box center [784, 436] width 492 height 31
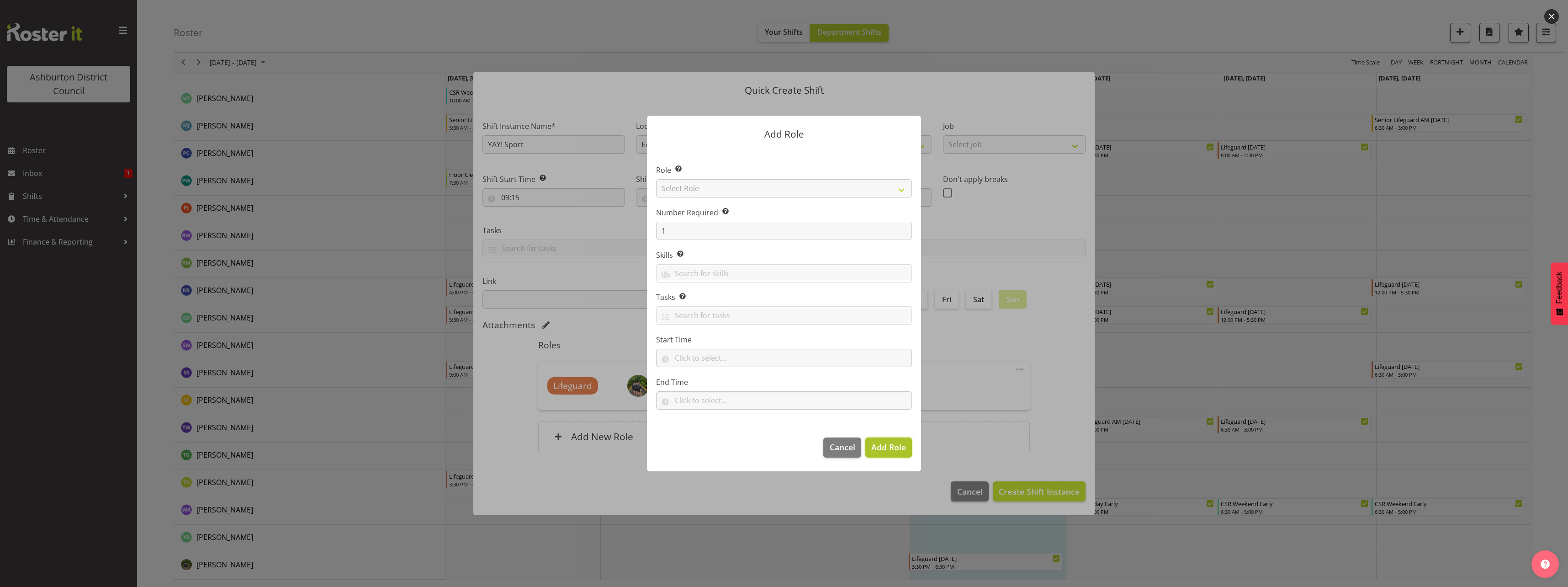
click at [891, 452] on span "Add Role" at bounding box center [888, 447] width 35 height 11
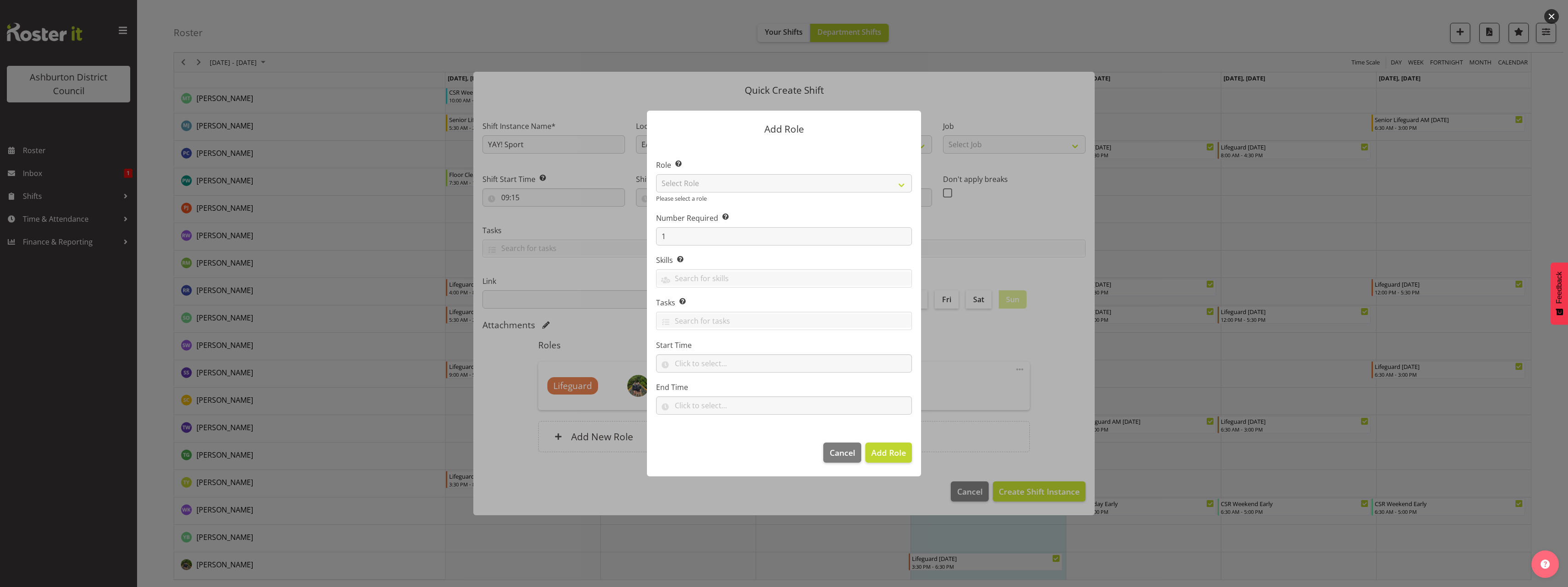
click at [983, 218] on form "Add Role Role Select the role you wish to add to the shift. Select Role AAGM De…" at bounding box center [784, 294] width 439 height 412
click at [836, 453] on span "Cancel" at bounding box center [842, 452] width 26 height 12
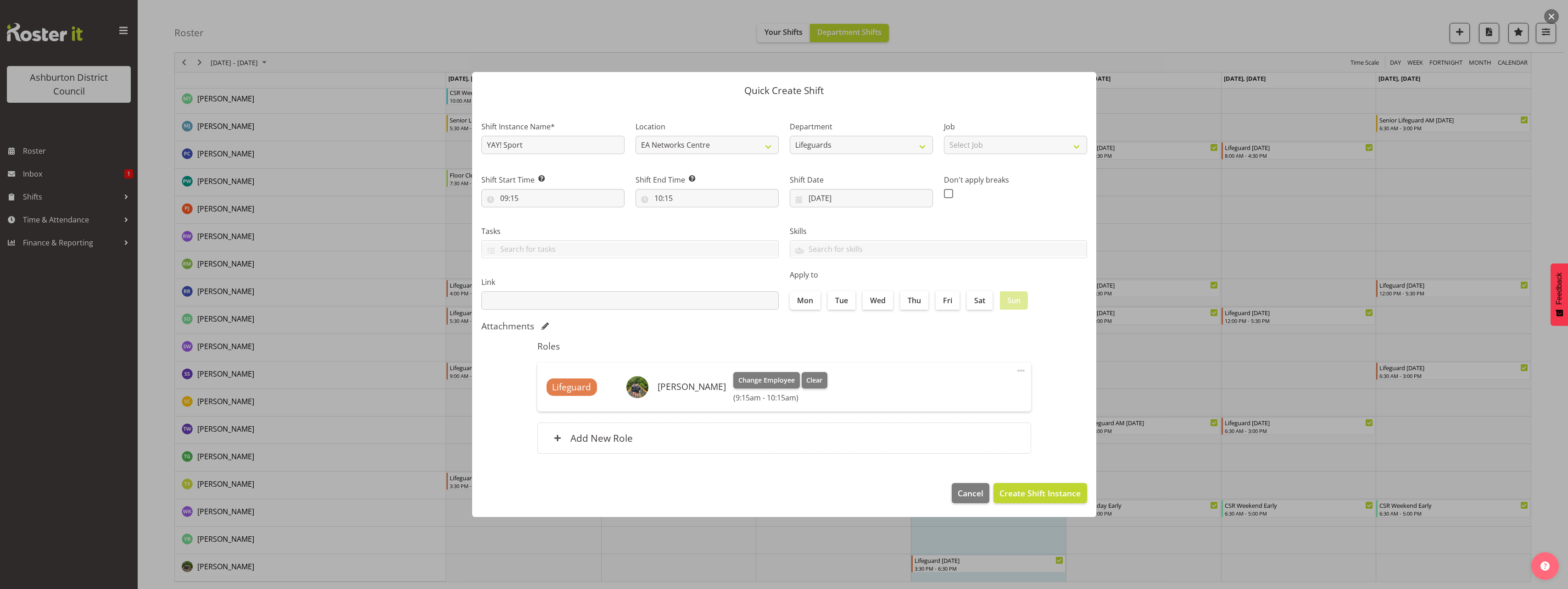
click at [1021, 371] on span at bounding box center [1021, 370] width 11 height 11
click at [954, 396] on link "Edit" at bounding box center [982, 392] width 88 height 16
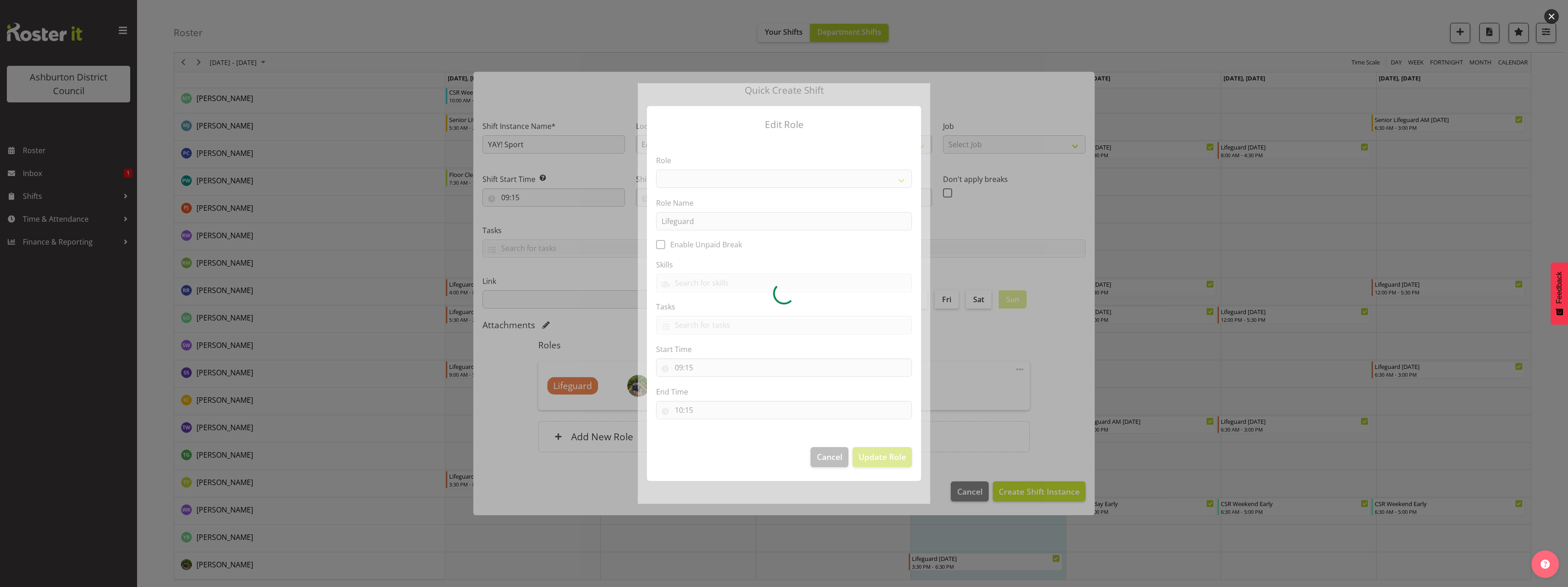
select select "64"
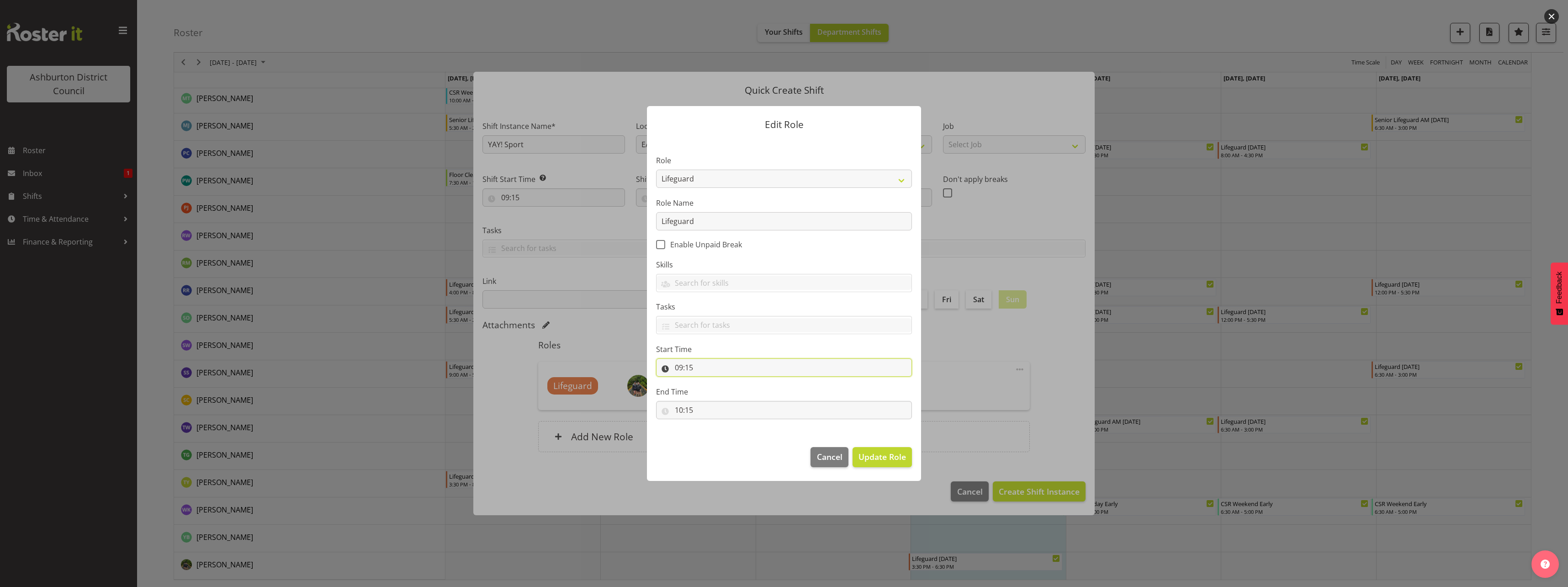
click at [703, 368] on input "09:15" at bounding box center [784, 367] width 256 height 18
click at [742, 391] on select "00 01 02 03 04 05 06 07 08 09 10 11 12 13 14 15 16 17 18 19 20 21 22 23 24 25 2…" at bounding box center [742, 391] width 21 height 18
select select "45"
click at [732, 382] on select "00 01 02 03 04 05 06 07 08 09 10 11 12 13 14 15 16 17 18 19 20 21 22 23 24 25 2…" at bounding box center [742, 391] width 21 height 18
type input "09:45"
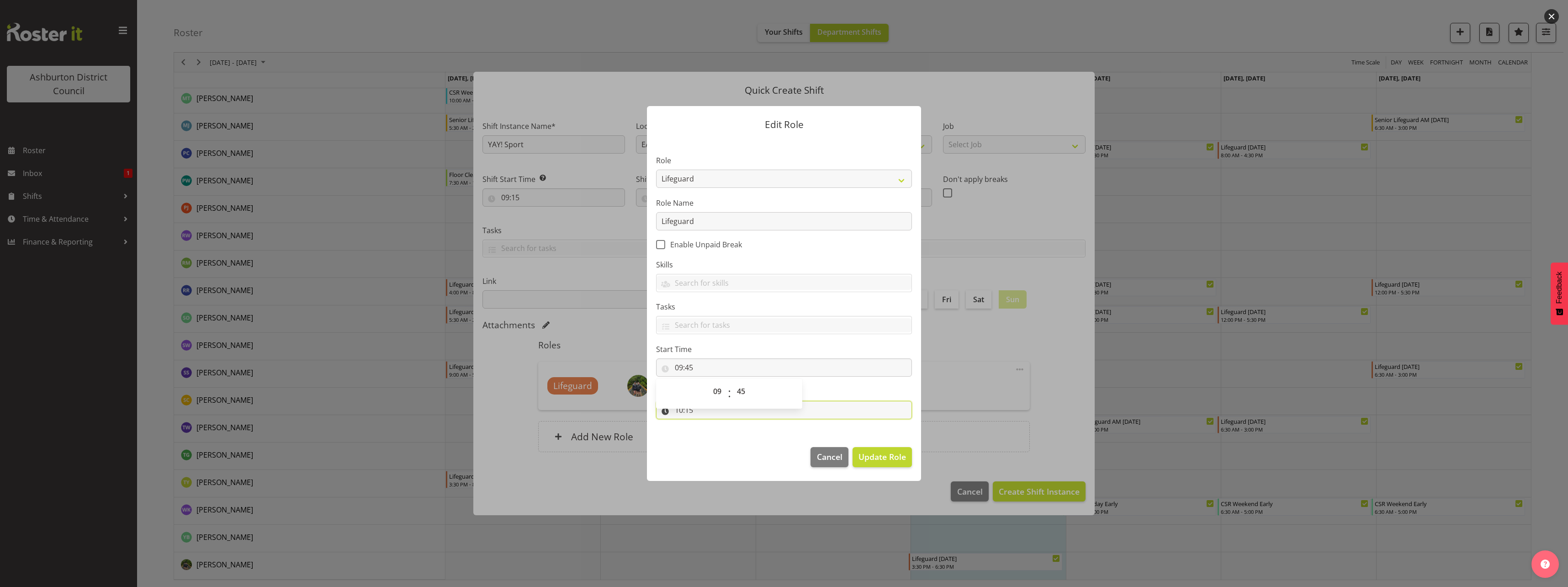
click at [701, 416] on input "10:15" at bounding box center [784, 410] width 256 height 18
click at [721, 436] on select "00 01 02 03 04 05 06 07 08 09 10 11 12 13 14 15 16 17 18 19 20 21 22 23" at bounding box center [718, 434] width 21 height 18
select select "12"
click at [708, 424] on select "00 01 02 03 04 05 06 07 08 09 10 11 12 13 14 15 16 17 18 19 20 21 22 23" at bounding box center [718, 434] width 21 height 18
type input "12:15"
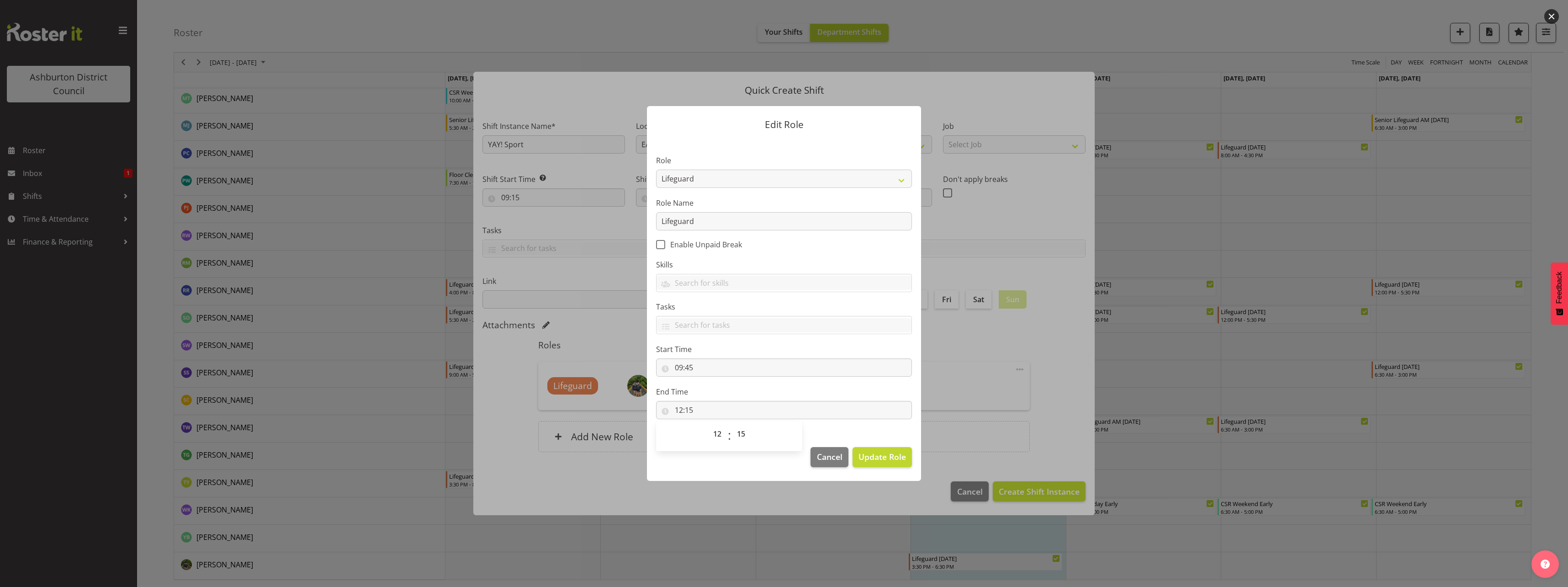
click at [788, 391] on label "End Time" at bounding box center [784, 392] width 256 height 11
click at [898, 465] on button "Update Role" at bounding box center [883, 457] width 60 height 20
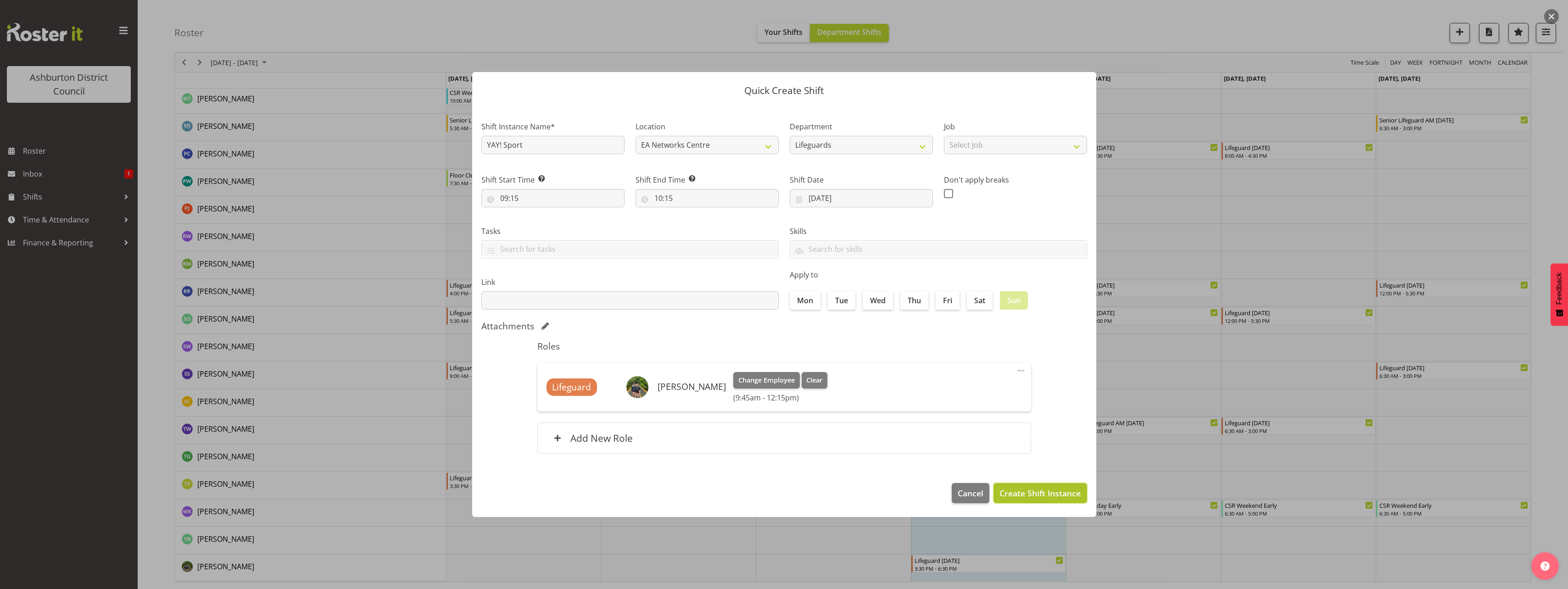
click at [1055, 496] on span "Create Shift Instance" at bounding box center [1040, 493] width 81 height 12
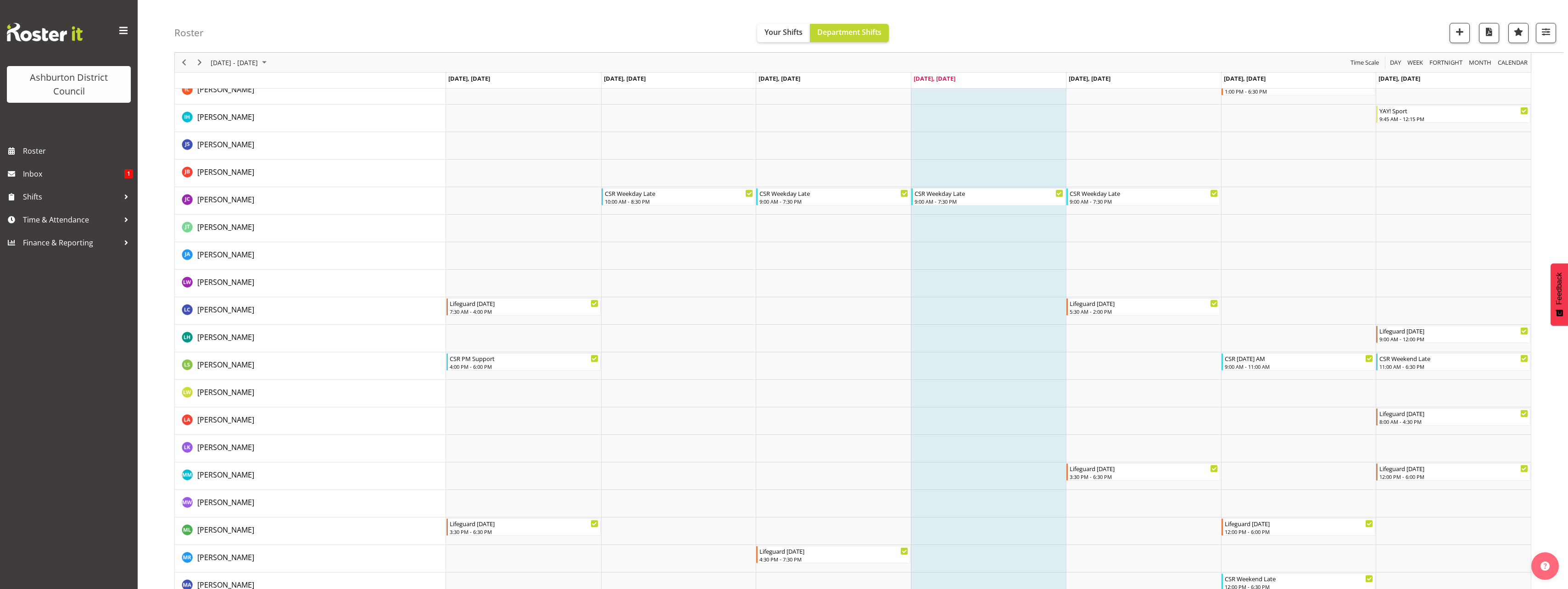
scroll to position [851, 0]
